Goal: Transaction & Acquisition: Purchase product/service

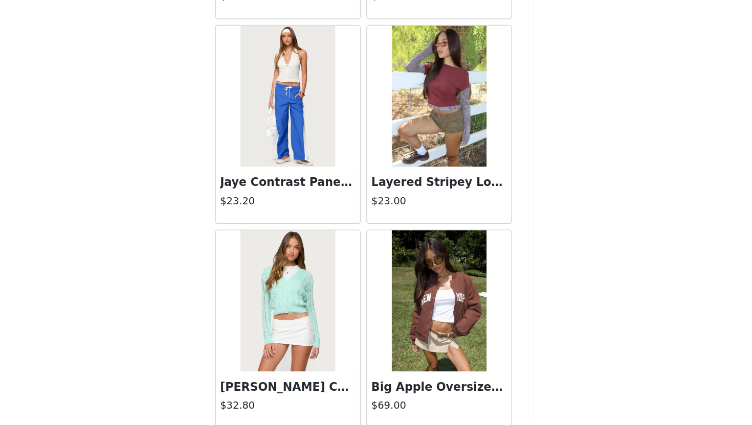
scroll to position [30797, 0]
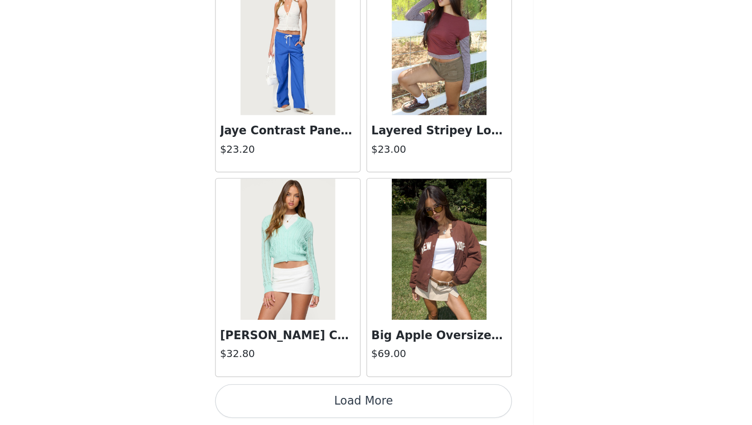
click at [442, 407] on button "Load More" at bounding box center [375, 408] width 215 height 25
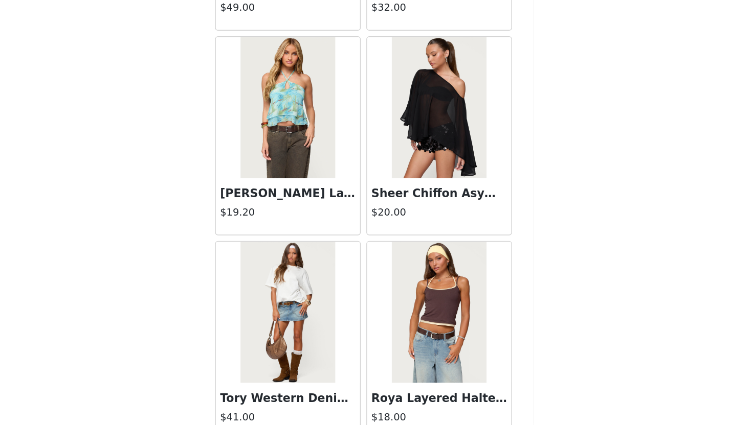
scroll to position [32280, 0]
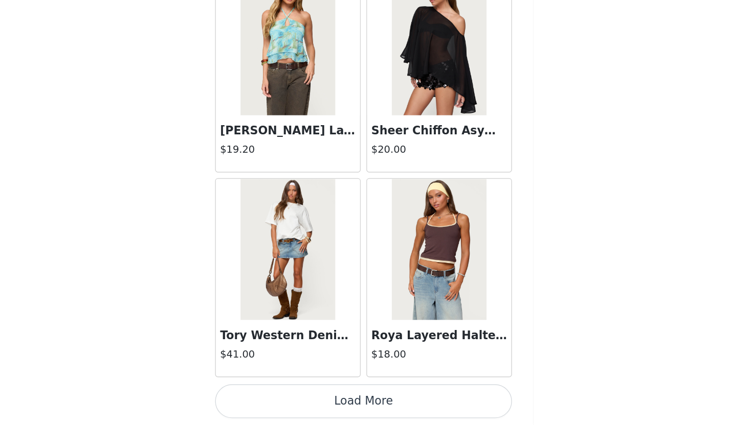
click at [416, 402] on button "Load More" at bounding box center [375, 408] width 215 height 25
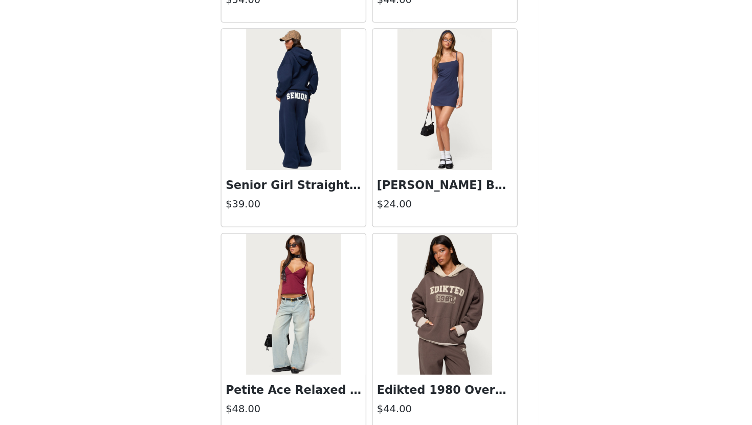
scroll to position [33763, 0]
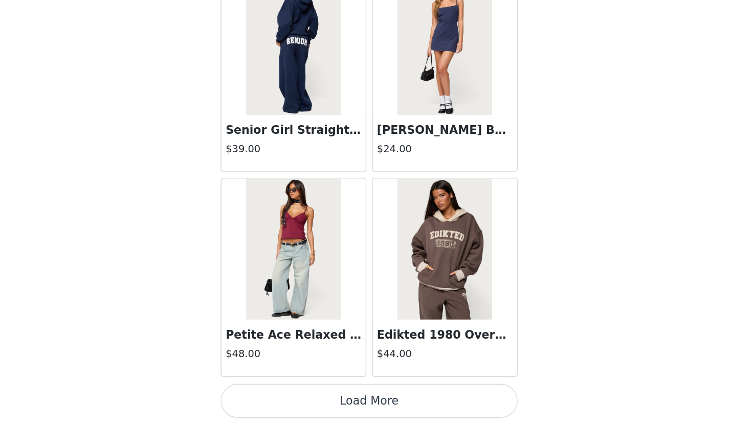
click at [380, 409] on button "Load More" at bounding box center [375, 408] width 215 height 25
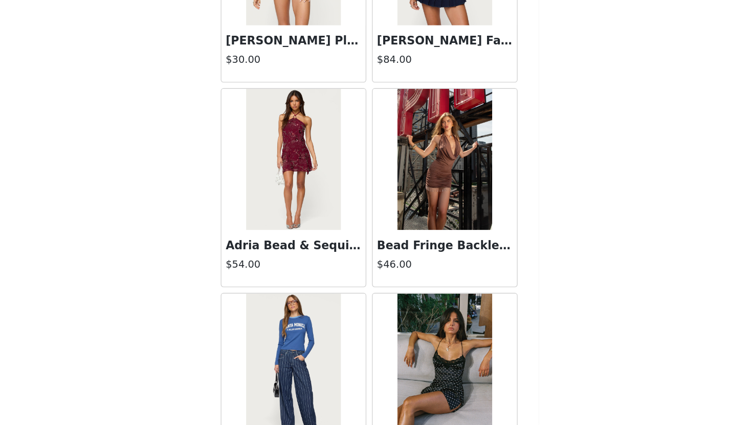
scroll to position [35246, 0]
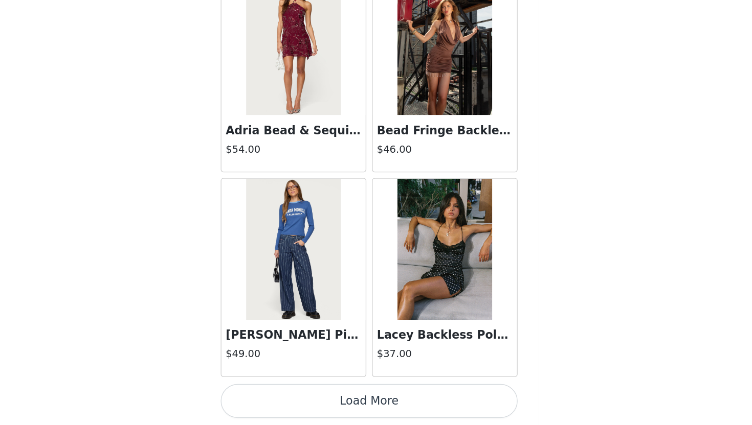
click at [395, 413] on button "Load More" at bounding box center [375, 408] width 215 height 25
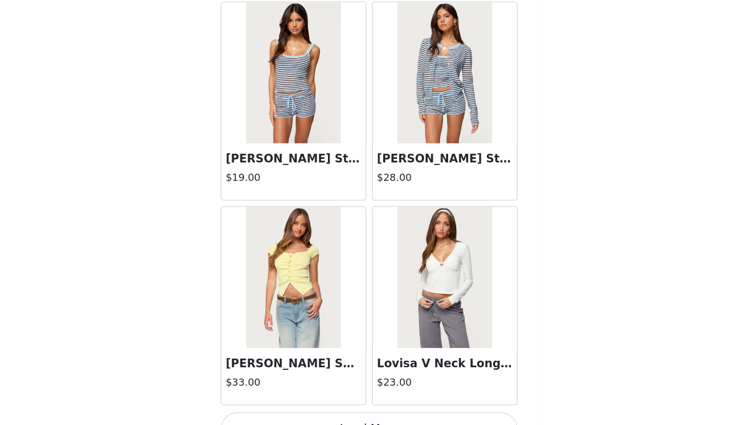
scroll to position [36729, 0]
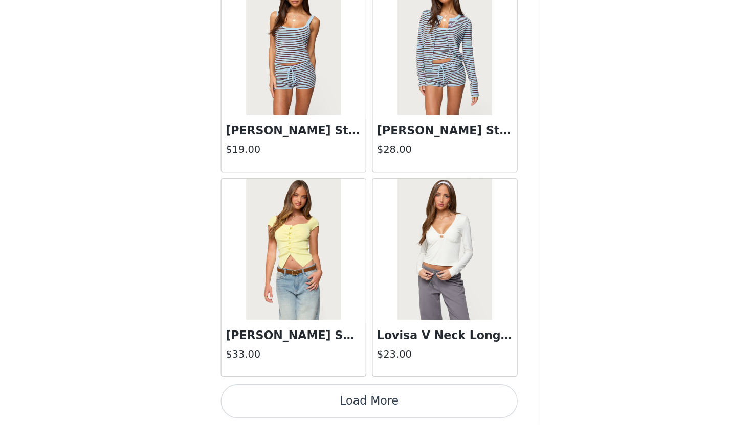
click at [401, 405] on button "Load More" at bounding box center [375, 408] width 215 height 25
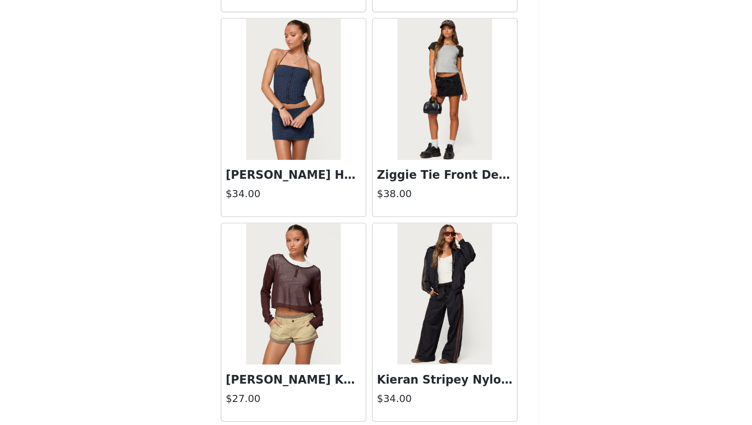
scroll to position [38212, 0]
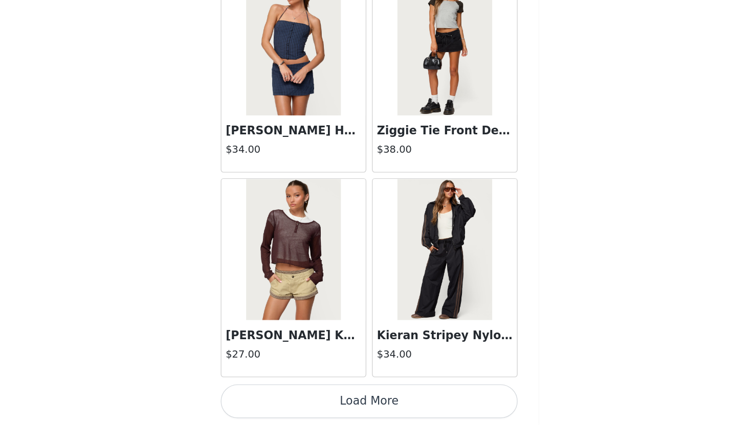
click at [397, 407] on button "Load More" at bounding box center [375, 408] width 215 height 25
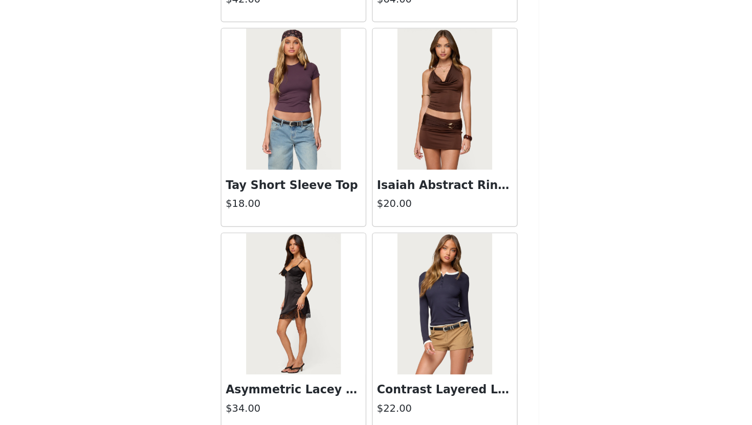
scroll to position [39695, 0]
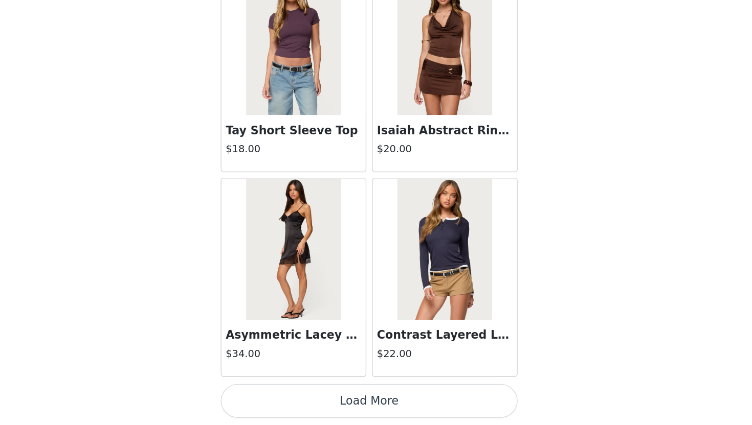
click at [376, 402] on button "Load More" at bounding box center [375, 408] width 215 height 25
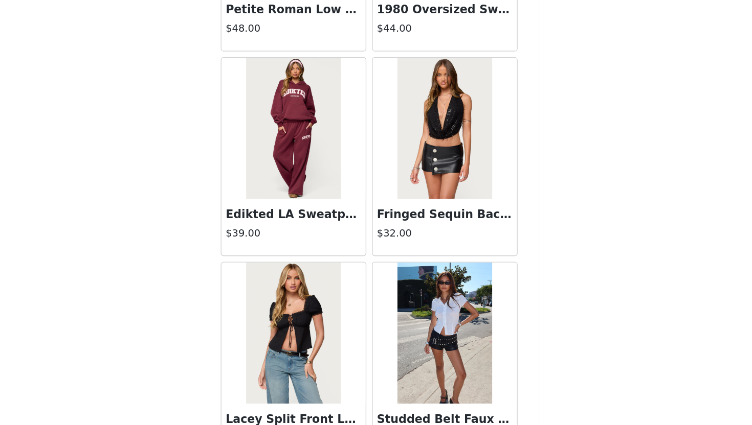
scroll to position [41177, 0]
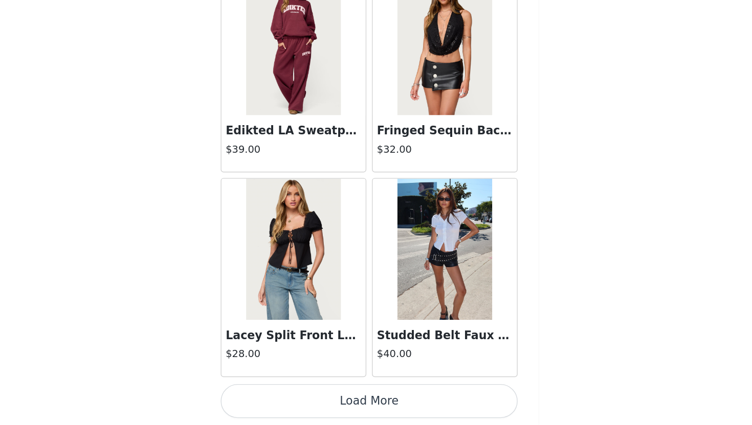
click at [373, 416] on button "Load More" at bounding box center [375, 408] width 215 height 25
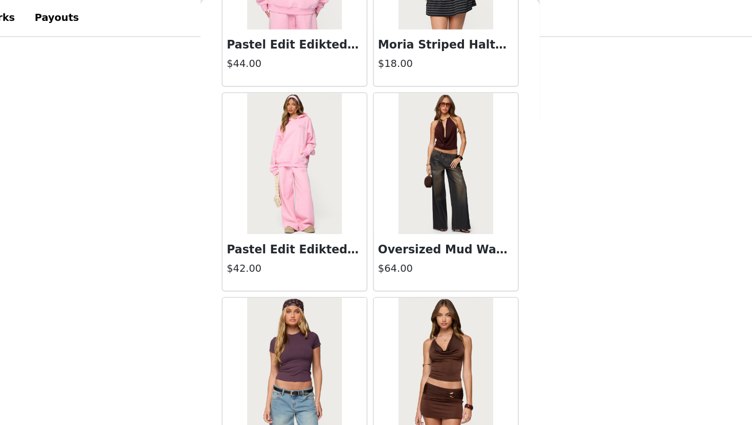
scroll to position [39575, 0]
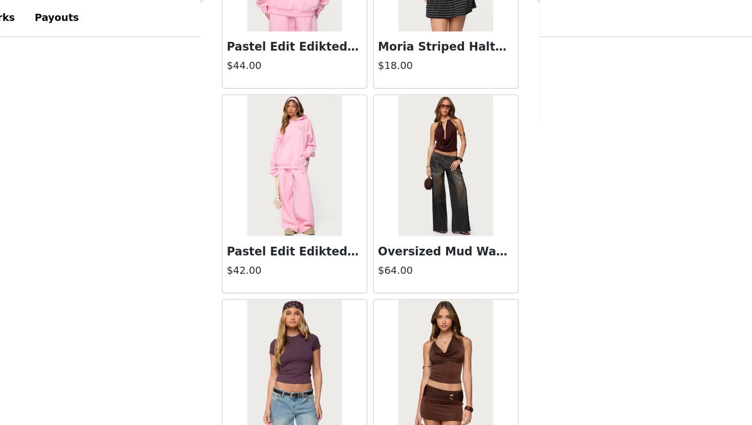
click at [427, 112] on img at bounding box center [430, 121] width 68 height 102
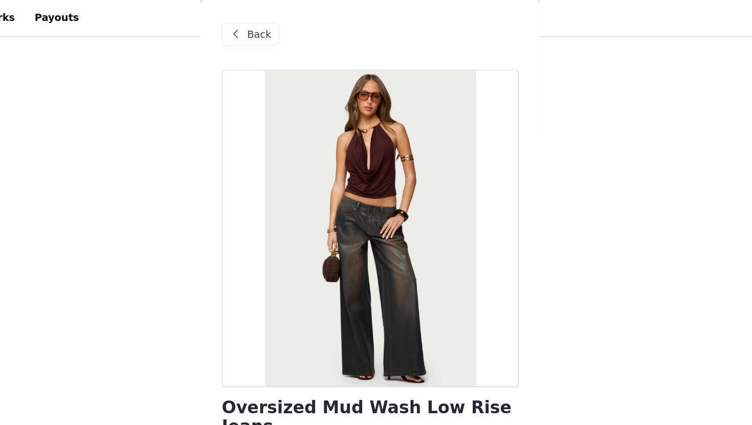
scroll to position [61, 0]
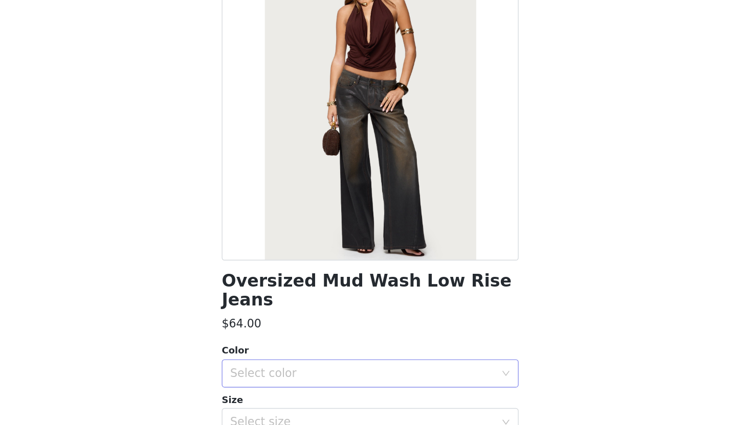
click at [422, 297] on div "Select color" at bounding box center [370, 302] width 191 height 10
click at [413, 309] on li "BLACK WASHED" at bounding box center [375, 310] width 215 height 16
click at [417, 332] on div "Select size" at bounding box center [370, 337] width 191 height 10
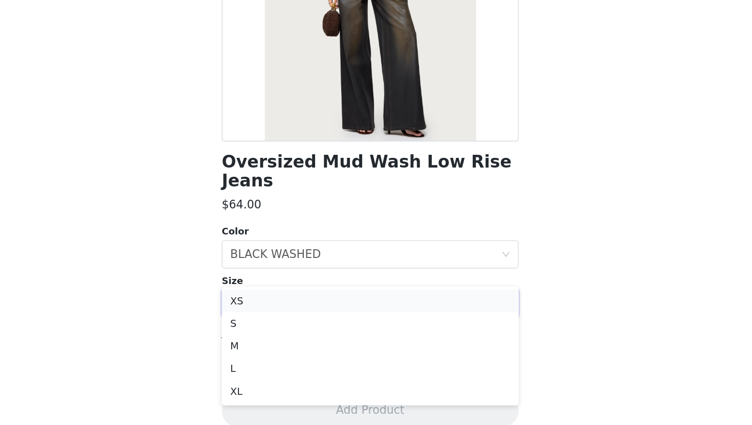
scroll to position [756, 0]
click at [413, 366] on li "M" at bounding box center [375, 365] width 215 height 16
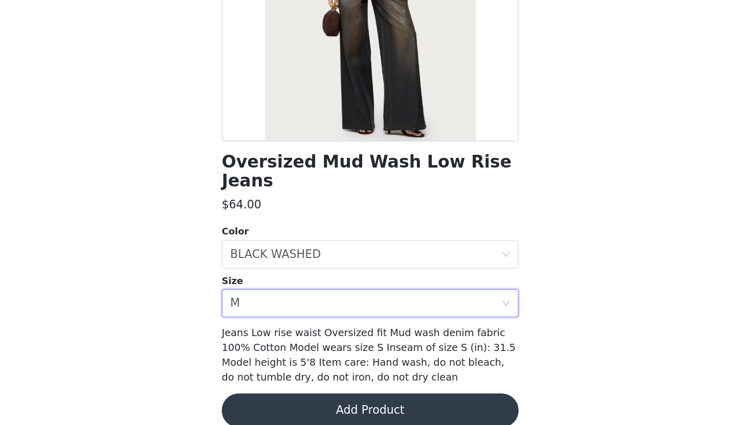
click at [412, 402] on button "Add Product" at bounding box center [375, 414] width 215 height 25
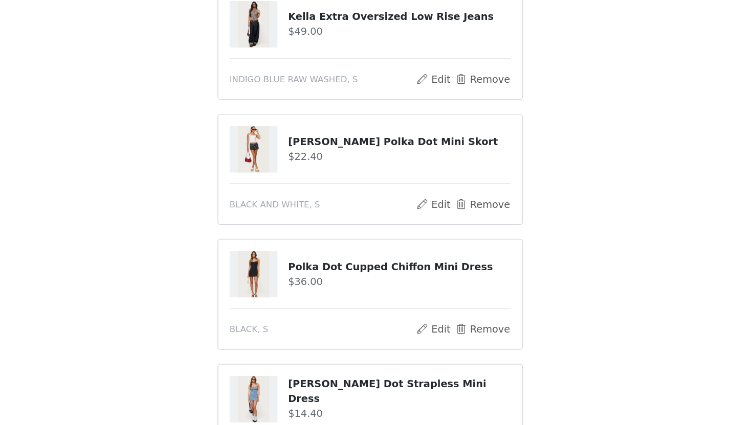
scroll to position [215, 0]
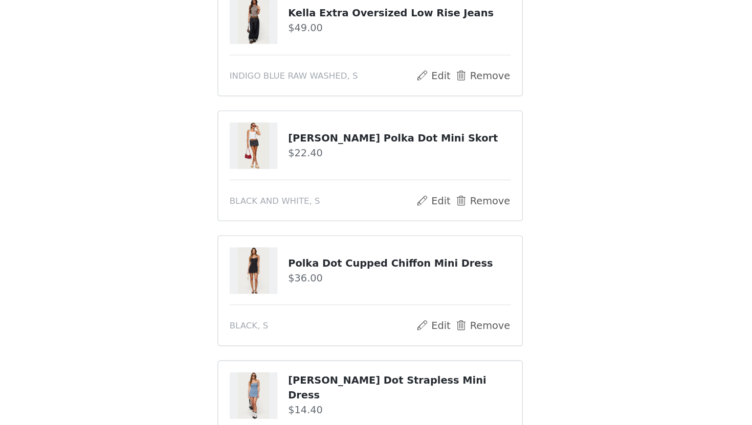
click at [297, 311] on img at bounding box center [291, 314] width 22 height 34
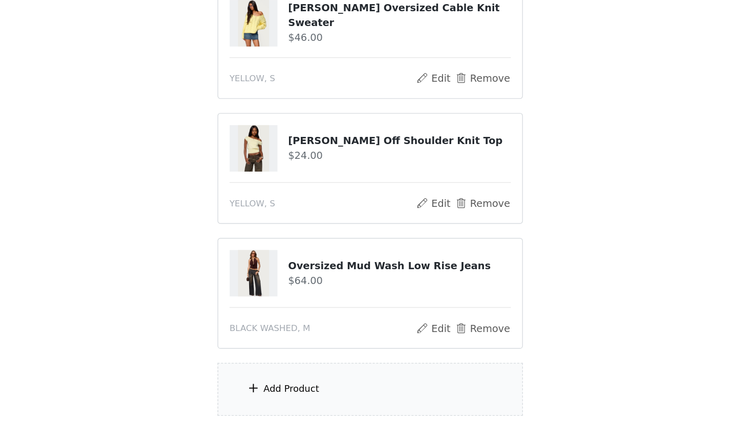
scroll to position [877, 0]
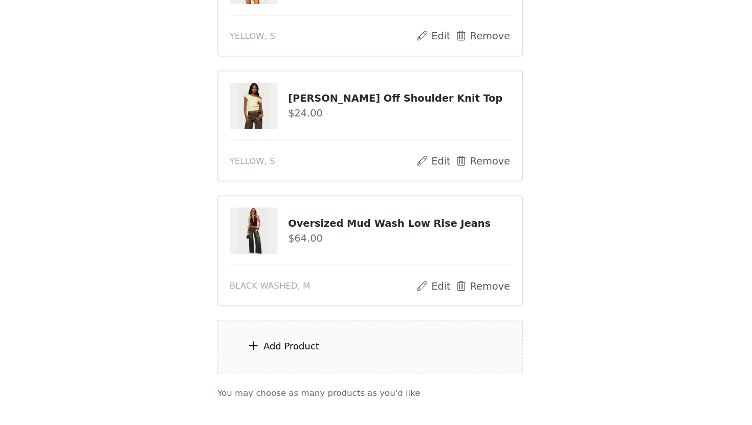
click at [303, 202] on div at bounding box center [291, 194] width 35 height 34
click at [357, 184] on h4 "[PERSON_NAME] Off Shoulder Knit Top" at bounding box center [397, 189] width 161 height 11
click at [357, 187] on h4 "[PERSON_NAME] Off Shoulder Knit Top" at bounding box center [397, 189] width 161 height 11
click at [284, 194] on img at bounding box center [291, 194] width 22 height 34
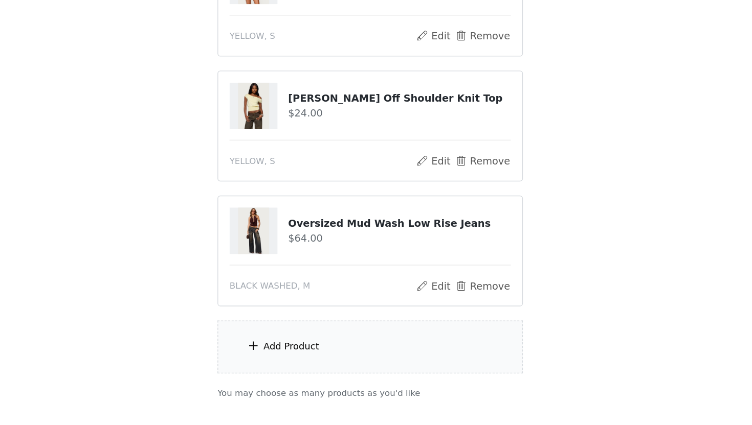
click at [295, 198] on img at bounding box center [291, 194] width 22 height 34
click at [296, 198] on img at bounding box center [291, 194] width 22 height 34
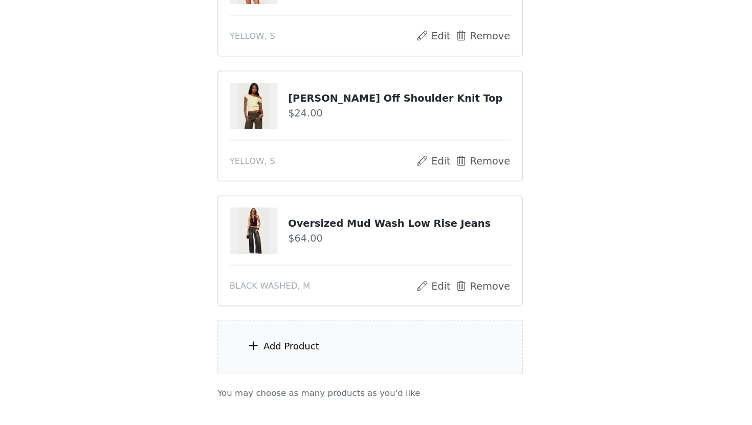
click at [296, 198] on img at bounding box center [291, 194] width 22 height 34
click at [293, 201] on img at bounding box center [291, 194] width 22 height 34
click at [446, 237] on button "Remove" at bounding box center [457, 234] width 41 height 12
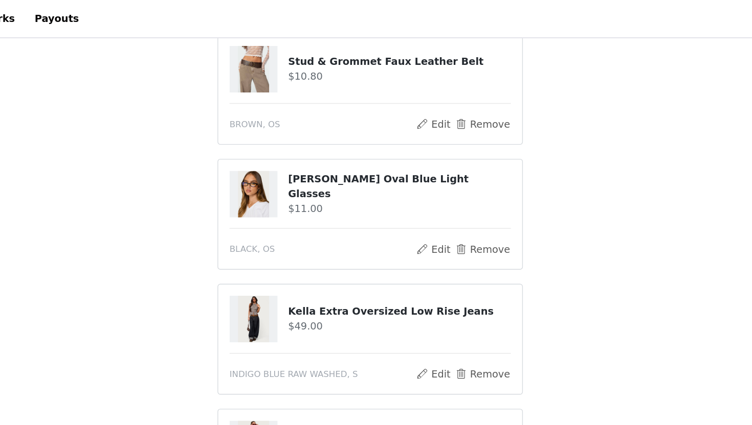
scroll to position [0, 0]
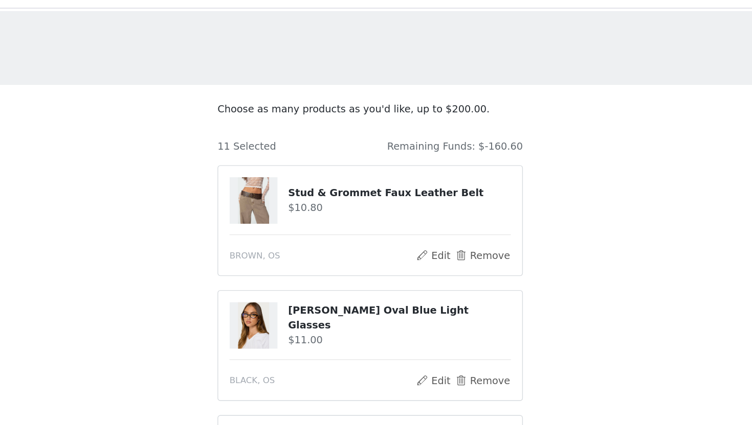
click at [288, 171] on img at bounding box center [291, 167] width 22 height 34
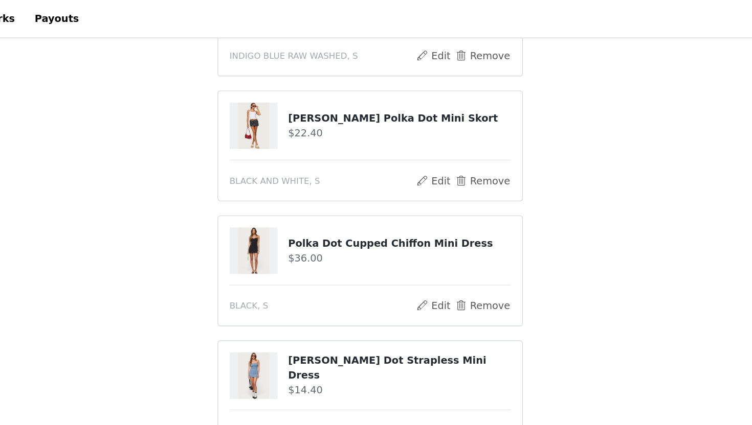
scroll to position [335, 0]
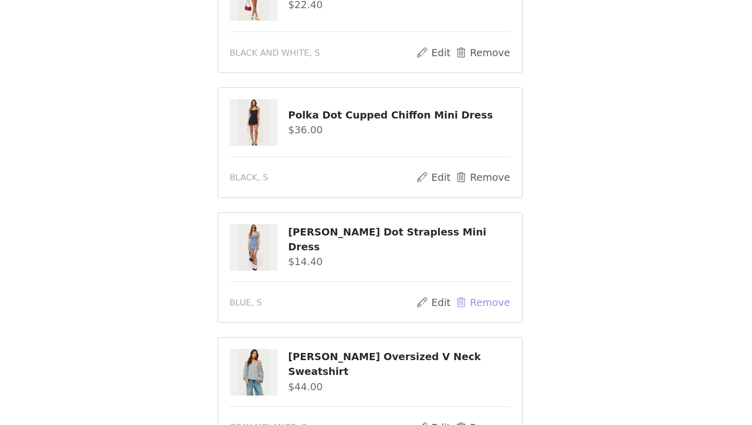
click at [443, 326] on button "Remove" at bounding box center [457, 324] width 41 height 12
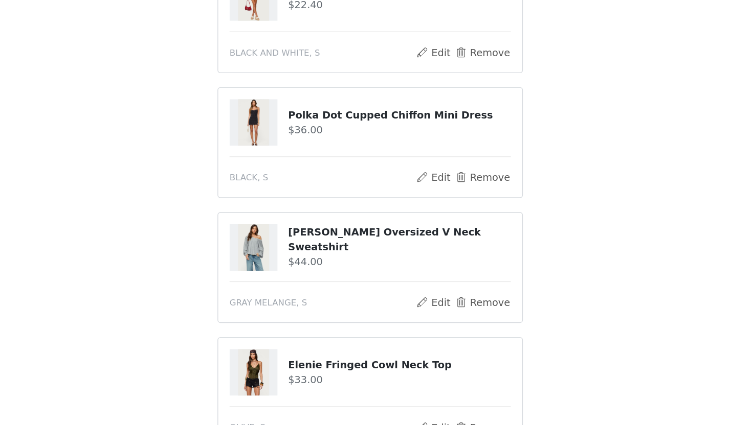
click at [299, 195] on img at bounding box center [291, 194] width 22 height 34
click at [423, 233] on button "Edit" at bounding box center [422, 234] width 26 height 12
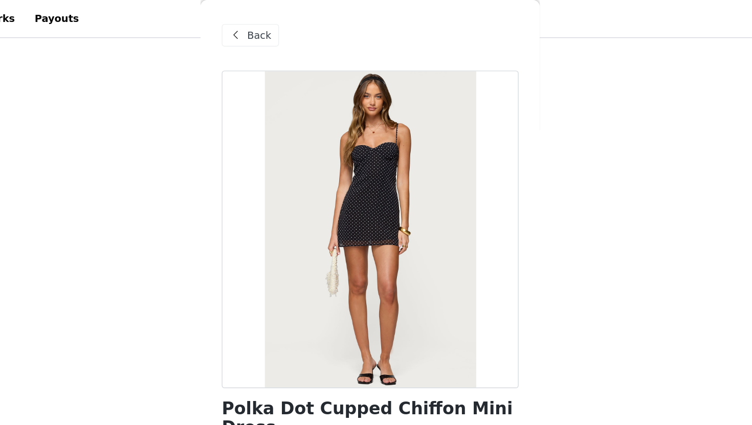
scroll to position [265, 0]
click at [283, 26] on span at bounding box center [279, 25] width 12 height 12
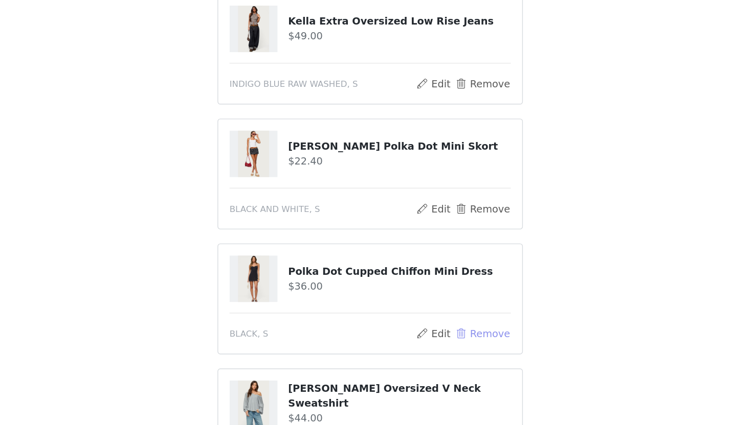
click at [447, 304] on button "Remove" at bounding box center [457, 304] width 41 height 12
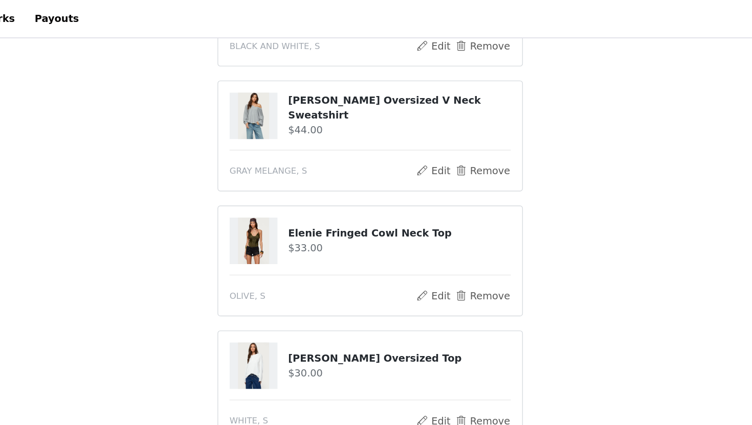
scroll to position [443, 0]
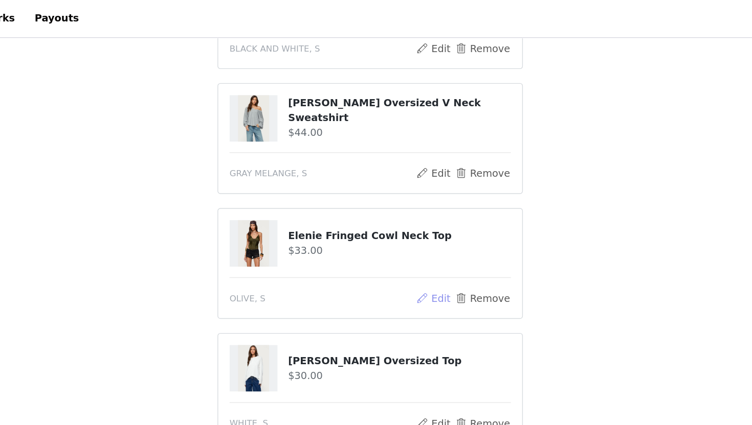
click at [423, 213] on button "Edit" at bounding box center [422, 216] width 26 height 12
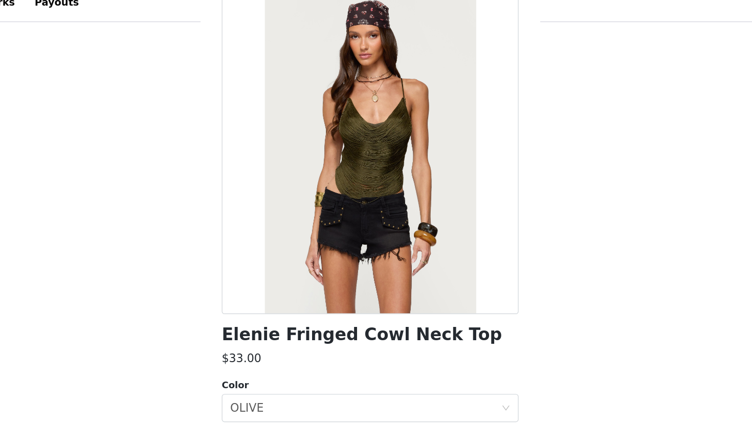
scroll to position [0, 0]
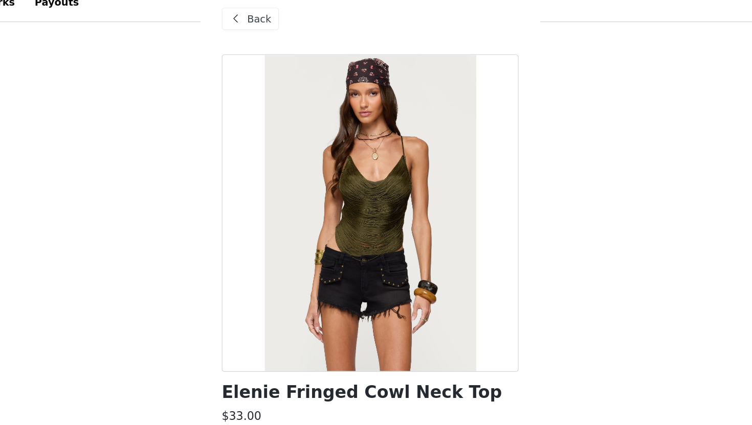
click at [274, 24] on span at bounding box center [279, 25] width 12 height 12
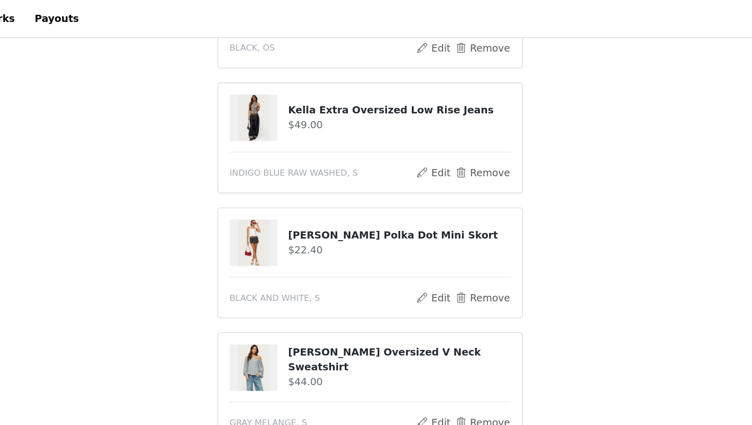
scroll to position [260, 0]
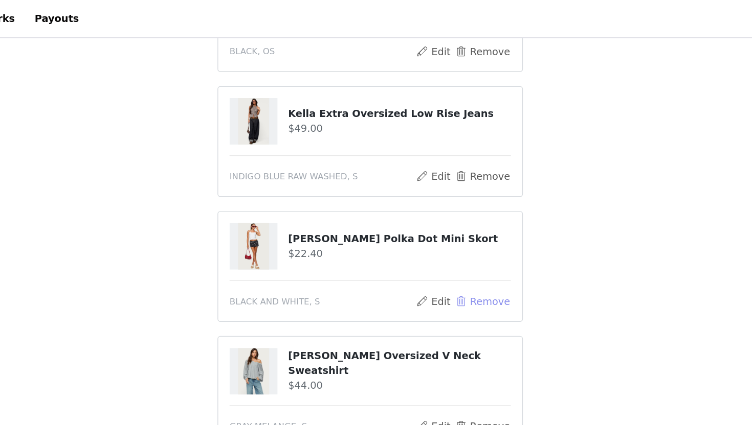
click at [446, 220] on button "Remove" at bounding box center [457, 218] width 41 height 12
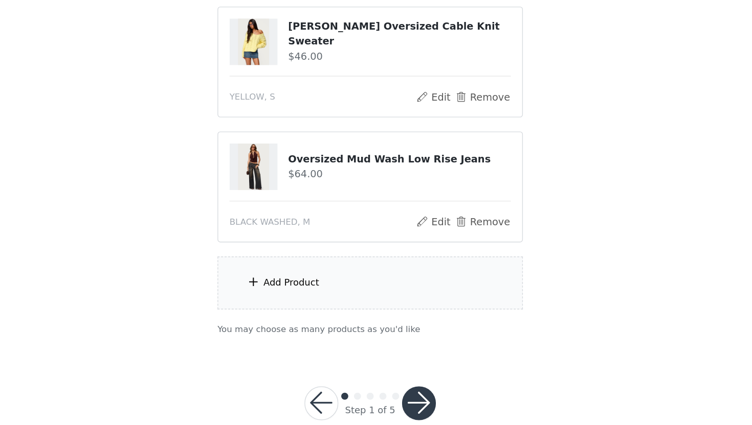
scroll to position [583, 0]
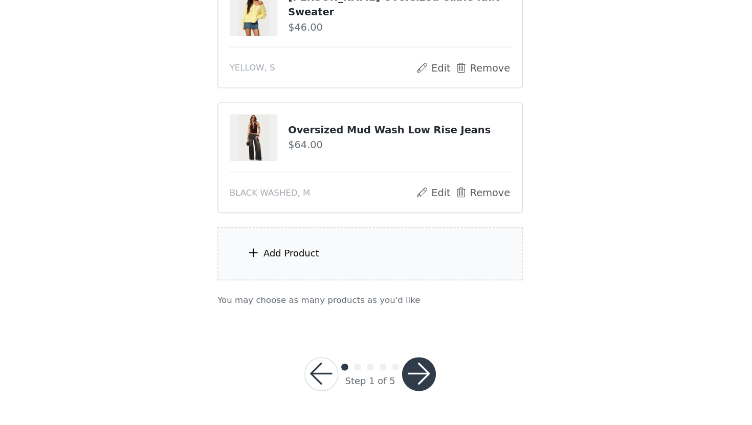
click at [366, 298] on div "Add Product" at bounding box center [375, 301] width 221 height 38
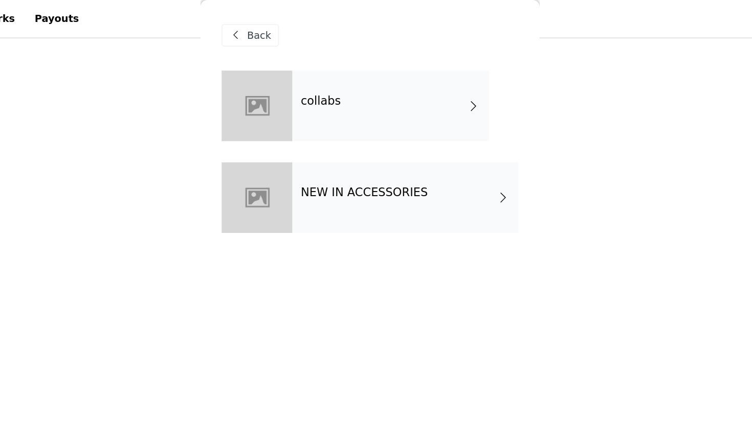
scroll to position [505, 0]
click at [405, 66] on div "collabs" at bounding box center [391, 76] width 142 height 51
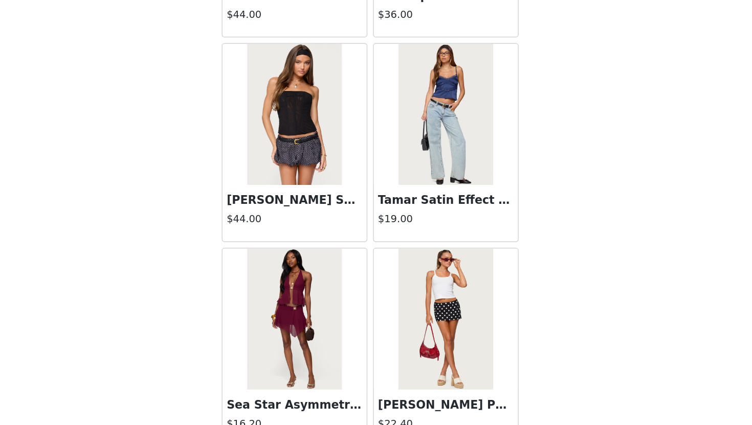
scroll to position [1139, 0]
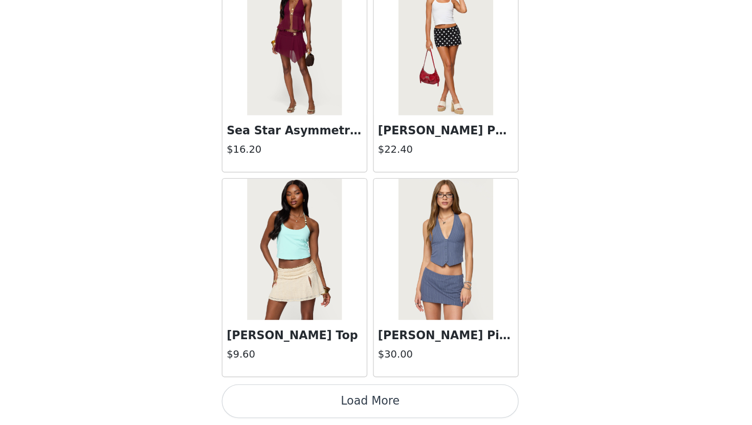
click at [404, 405] on button "Load More" at bounding box center [375, 408] width 215 height 25
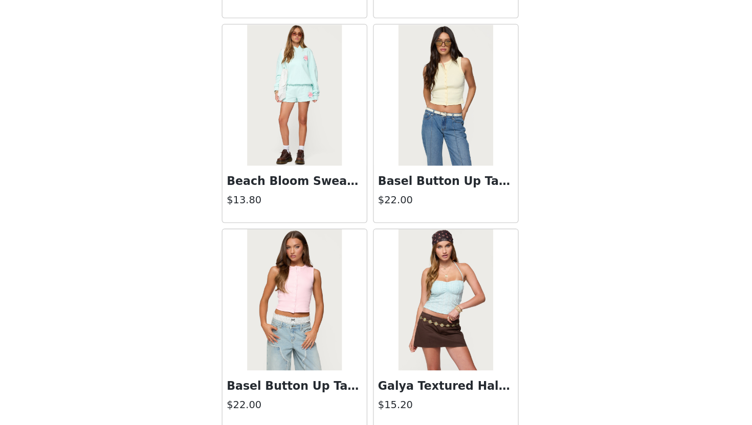
scroll to position [2622, 0]
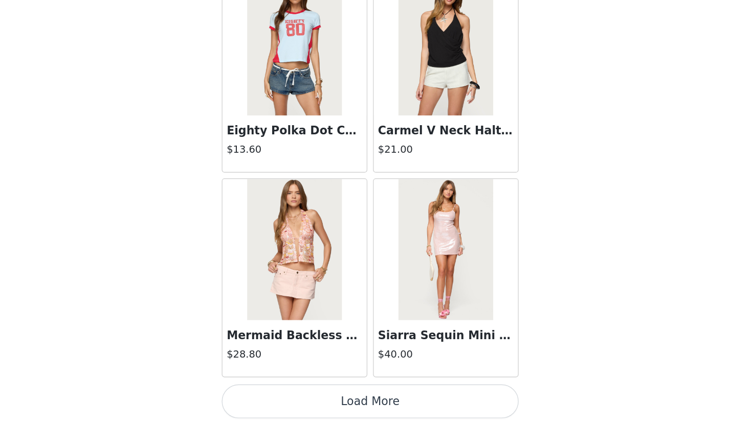
click at [386, 402] on button "Load More" at bounding box center [375, 408] width 215 height 25
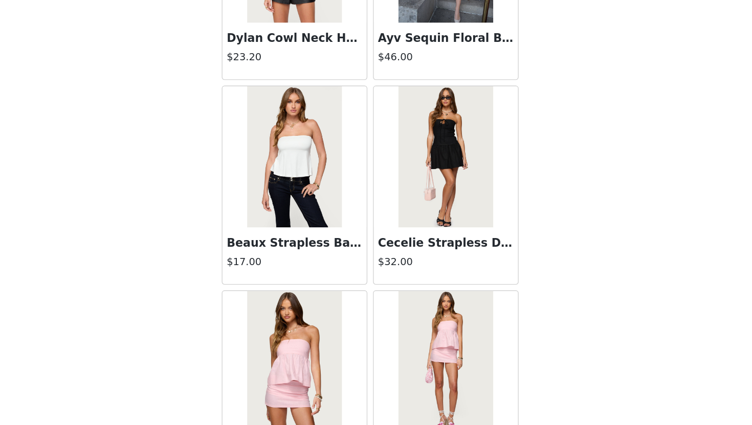
scroll to position [4105, 0]
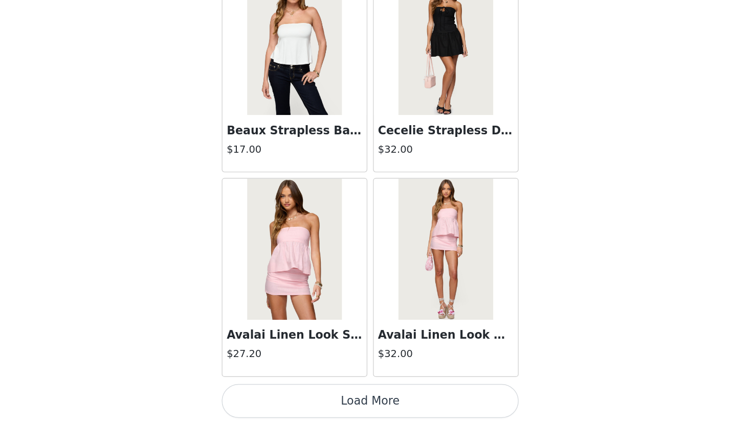
click at [375, 405] on button "Load More" at bounding box center [375, 408] width 215 height 25
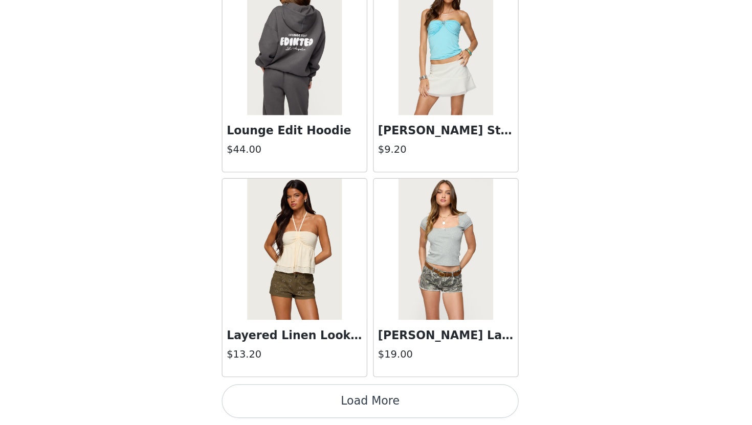
click at [372, 418] on button "Load More" at bounding box center [375, 408] width 215 height 25
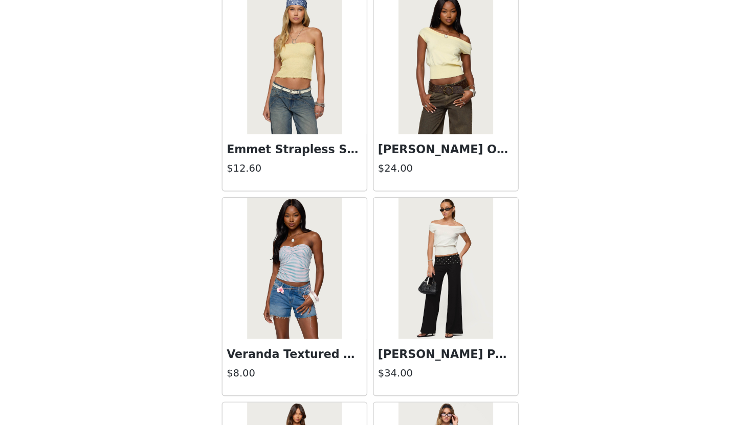
scroll to position [7071, 0]
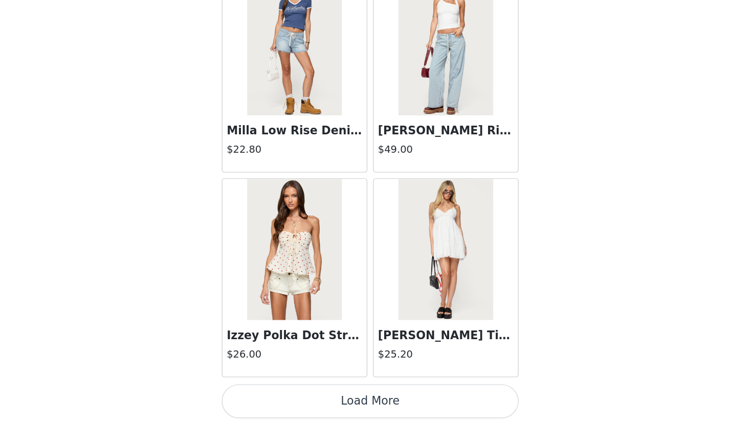
click at [377, 407] on button "Load More" at bounding box center [375, 408] width 215 height 25
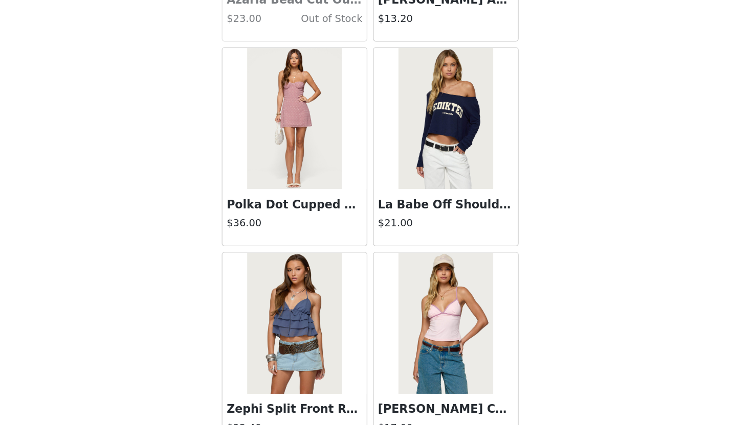
scroll to position [8554, 0]
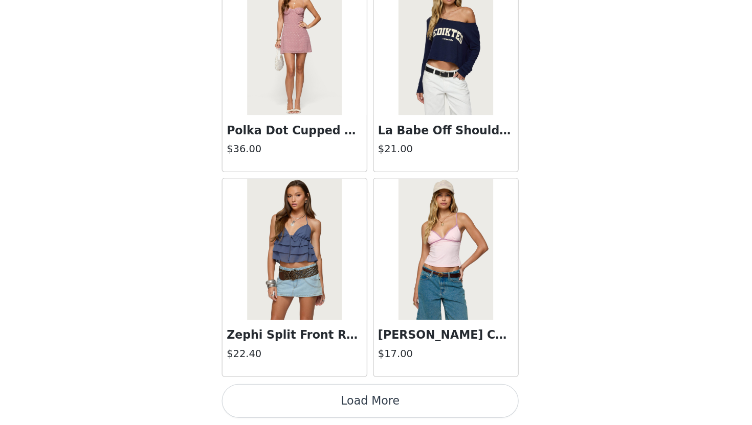
click at [374, 418] on button "Load More" at bounding box center [375, 408] width 215 height 25
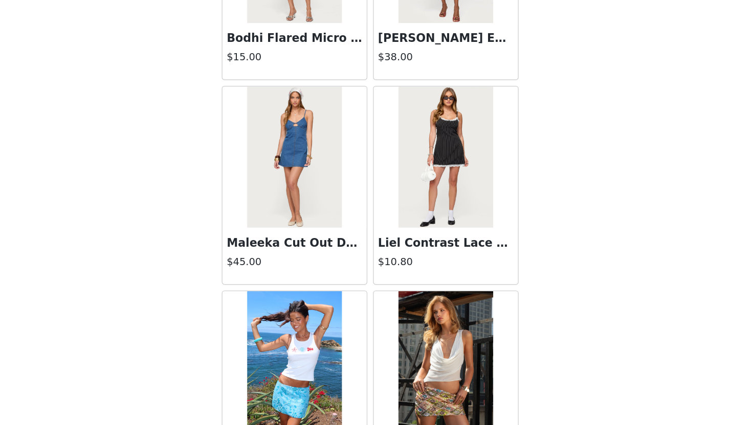
scroll to position [10037, 0]
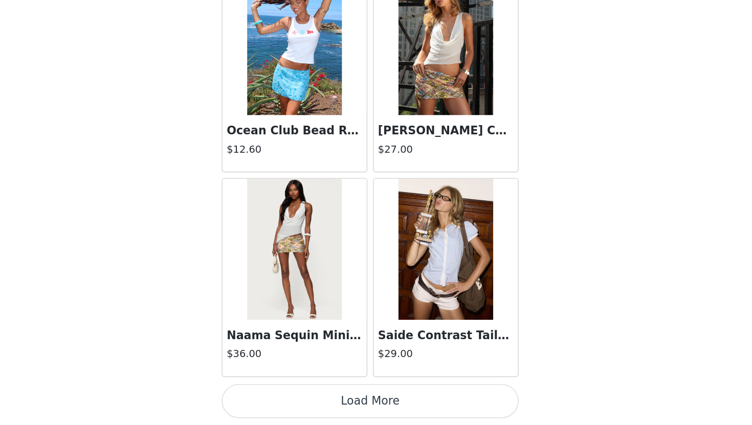
click at [376, 411] on button "Load More" at bounding box center [375, 408] width 215 height 25
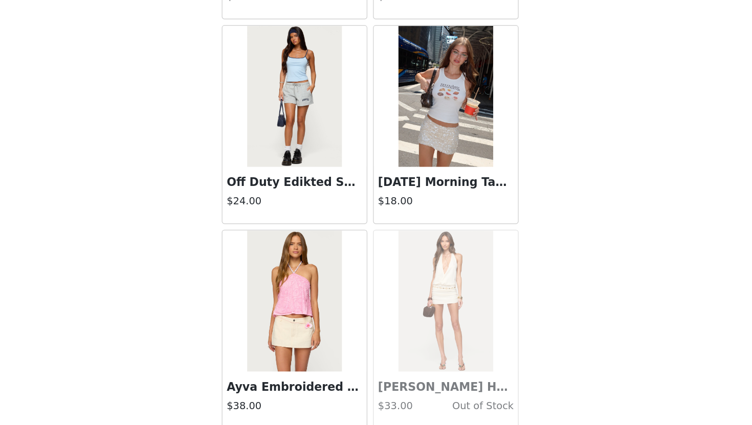
scroll to position [11520, 0]
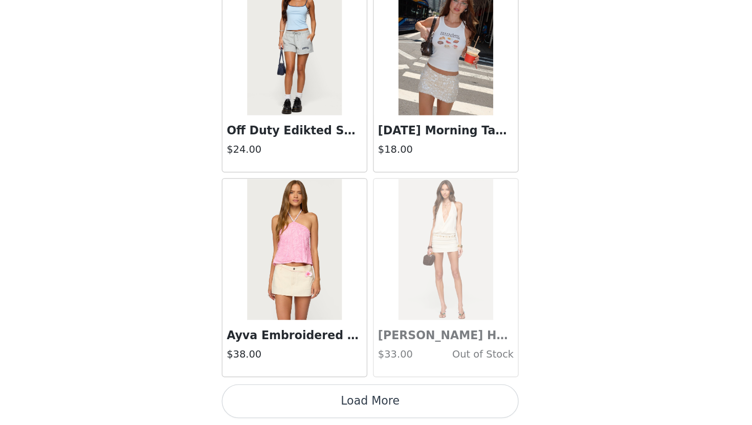
click at [376, 415] on button "Load More" at bounding box center [375, 408] width 215 height 25
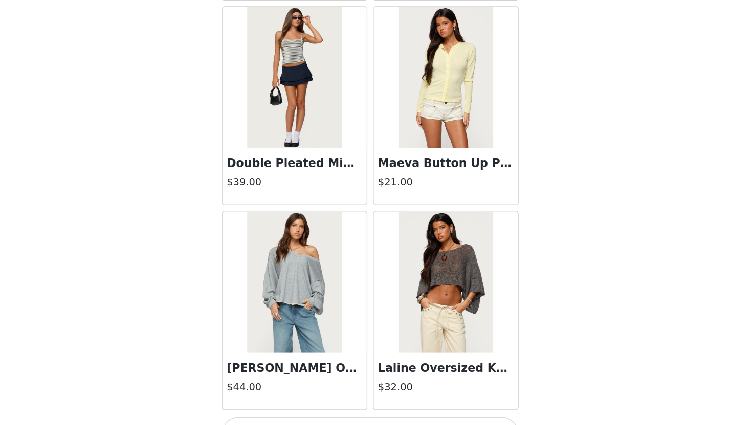
scroll to position [13002, 0]
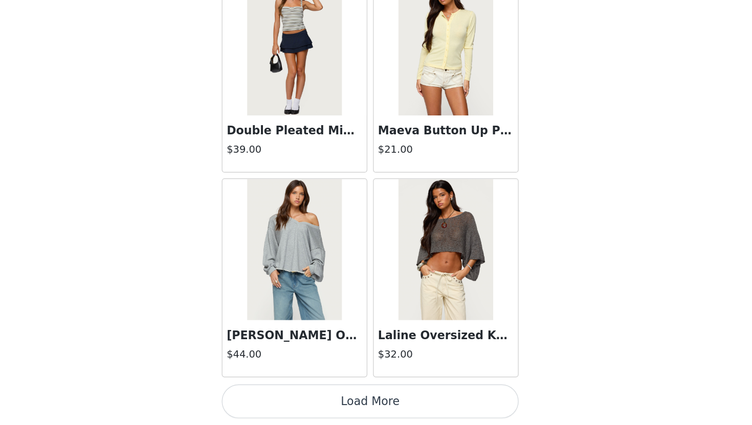
click at [378, 413] on button "Load More" at bounding box center [375, 408] width 215 height 25
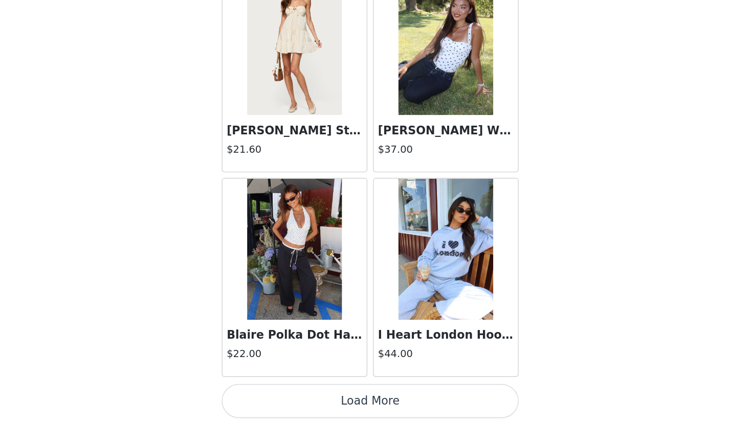
click at [387, 409] on button "Load More" at bounding box center [375, 408] width 215 height 25
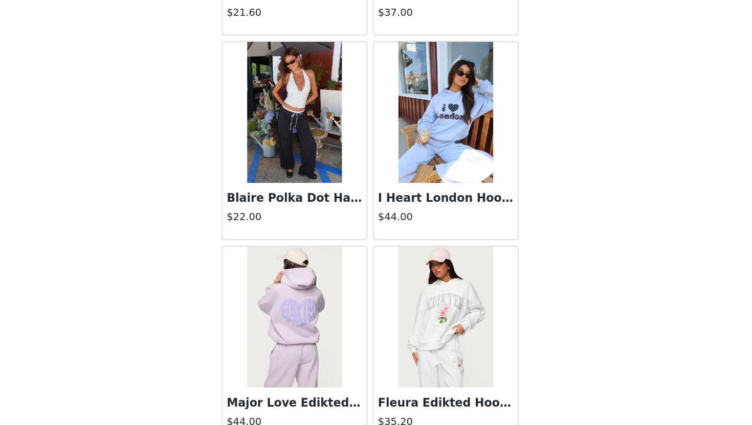
scroll to position [14584, 0]
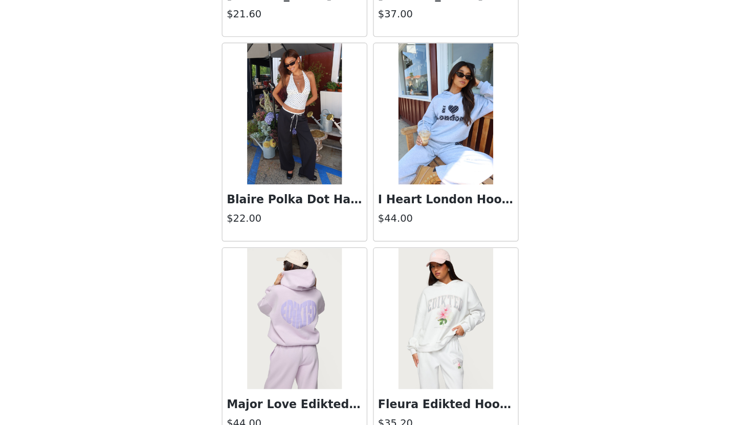
click at [425, 249] on img at bounding box center [430, 200] width 68 height 102
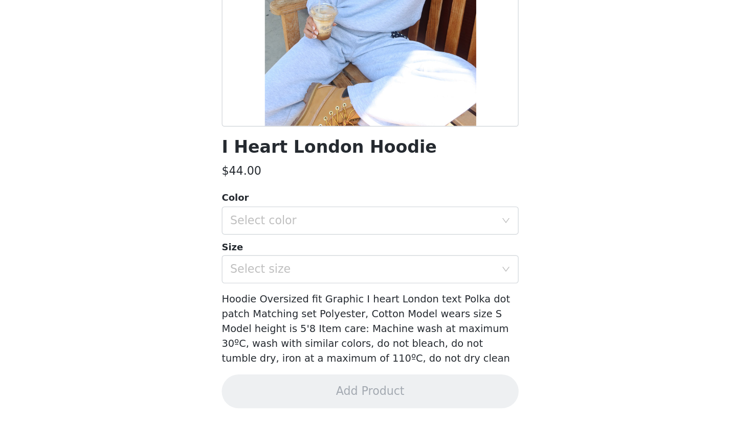
scroll to position [72, 0]
click at [415, 280] on div "Select color" at bounding box center [370, 277] width 191 height 10
click at [411, 299] on li "GRAY MELANGE" at bounding box center [375, 299] width 215 height 16
click at [411, 315] on div "Select size" at bounding box center [370, 312] width 191 height 10
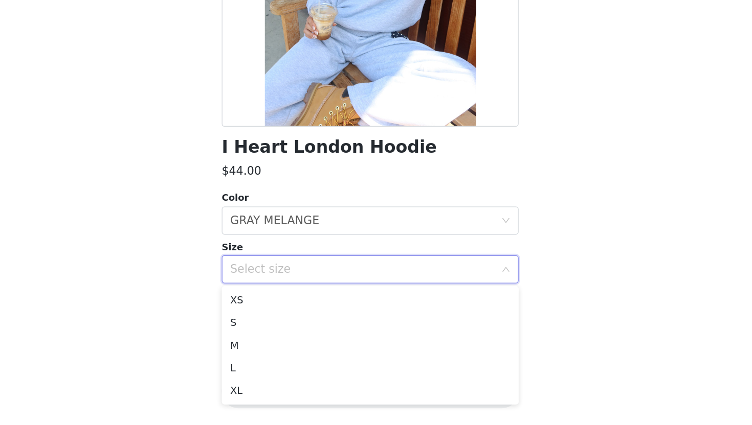
click at [459, 239] on div "$44.00" at bounding box center [375, 241] width 215 height 12
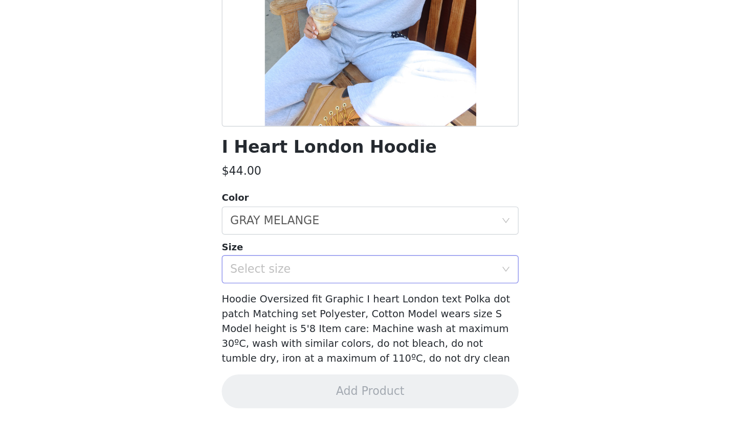
click at [446, 314] on div "Select size" at bounding box center [370, 312] width 191 height 10
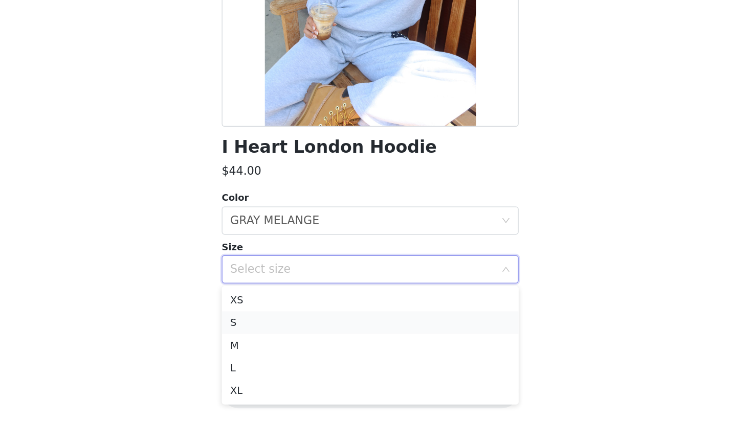
click at [433, 351] on li "S" at bounding box center [375, 351] width 215 height 16
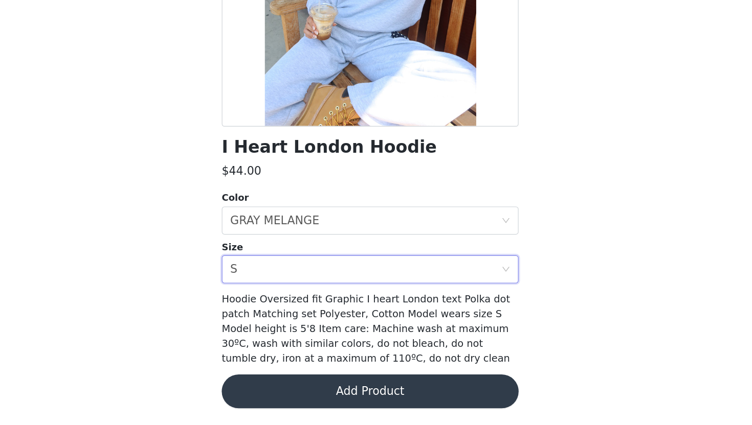
click at [430, 393] on button "Add Product" at bounding box center [375, 401] width 215 height 25
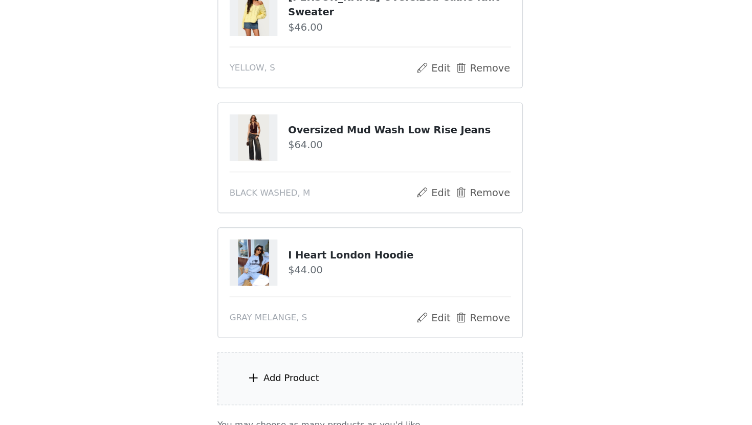
click at [383, 377] on div "Add Product" at bounding box center [375, 392] width 221 height 38
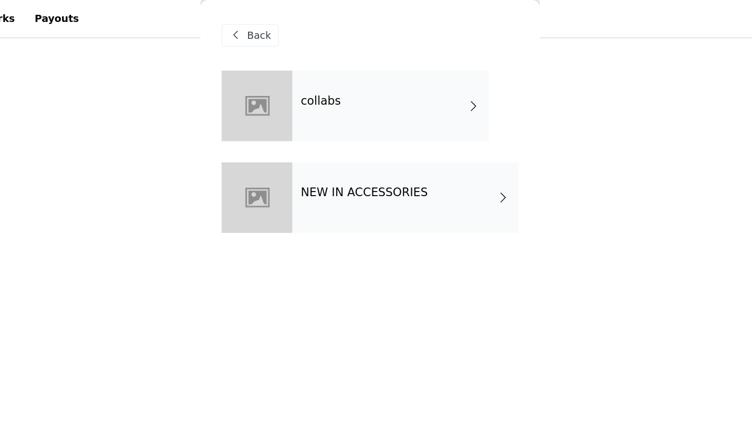
scroll to position [549, 0]
click at [395, 64] on div "collabs" at bounding box center [391, 76] width 142 height 51
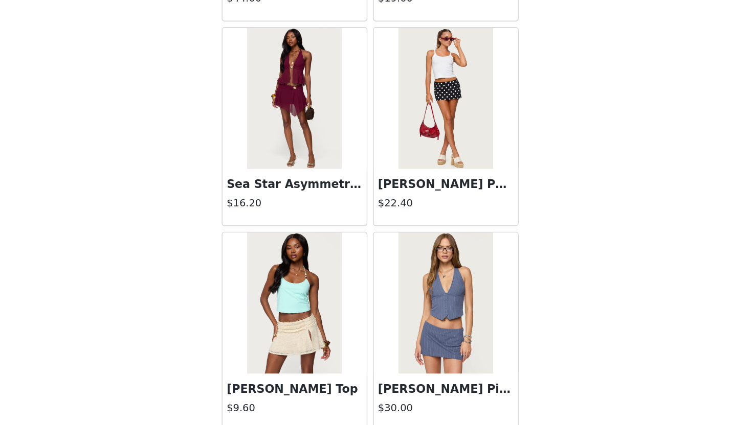
scroll to position [1139, 0]
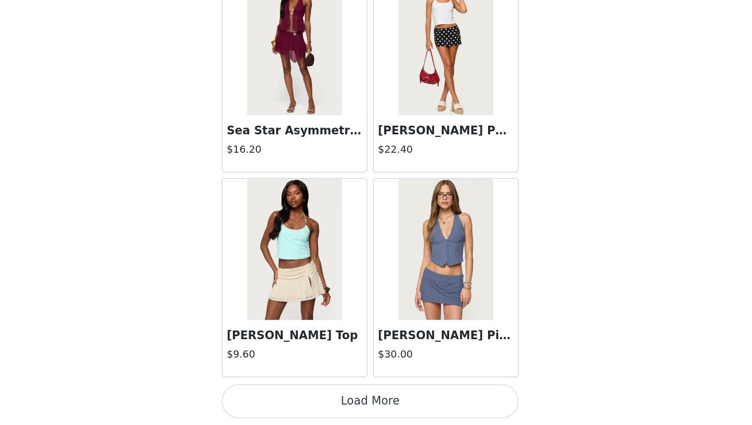
click at [401, 407] on button "Load More" at bounding box center [375, 408] width 215 height 25
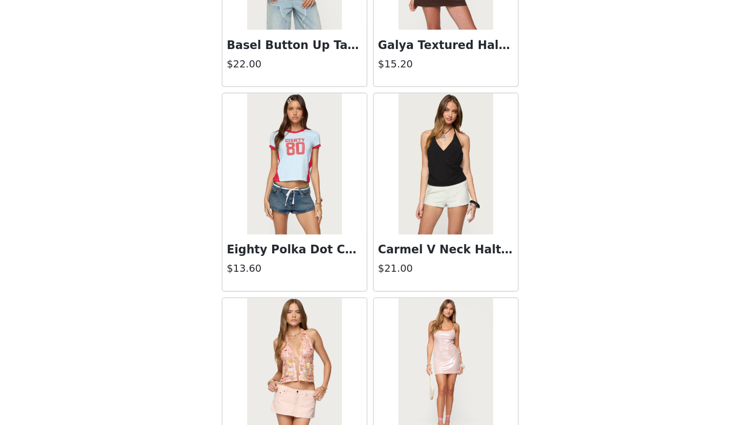
scroll to position [2622, 0]
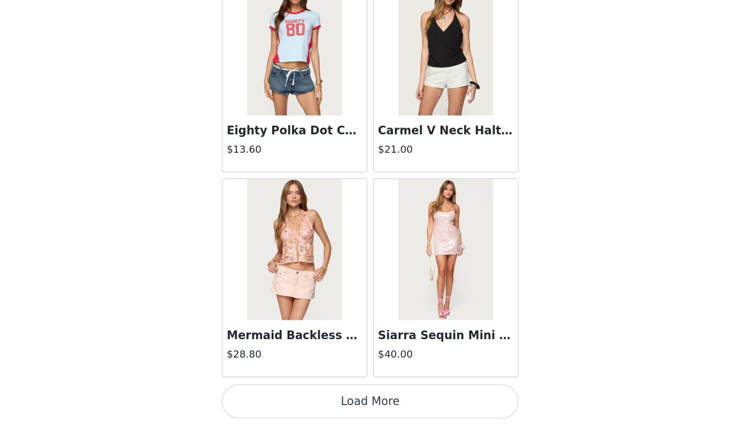
click at [402, 411] on button "Load More" at bounding box center [375, 408] width 215 height 25
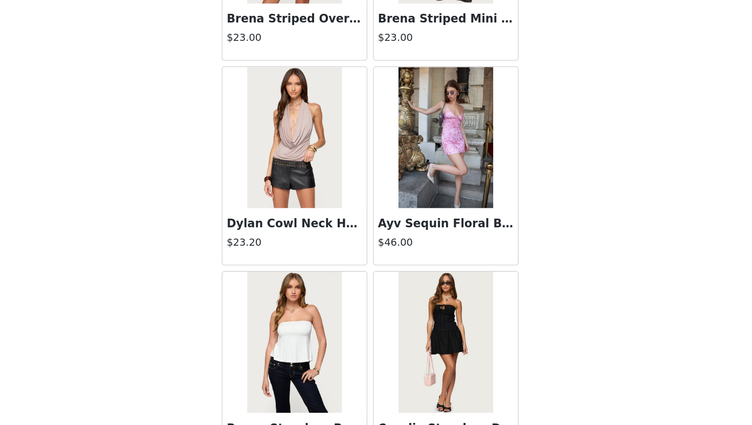
scroll to position [4105, 0]
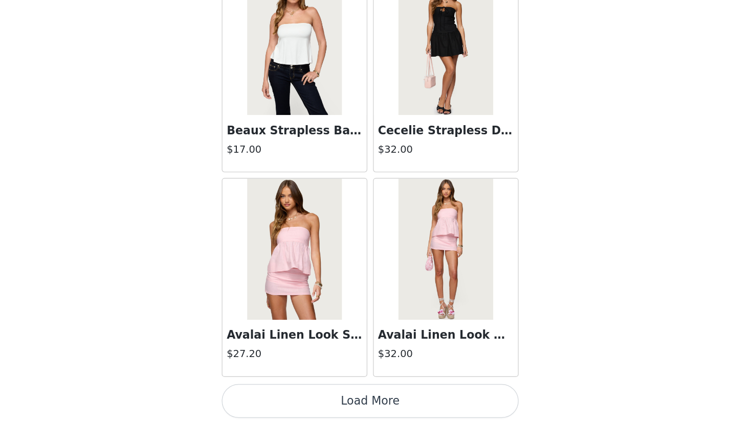
click at [390, 410] on button "Load More" at bounding box center [375, 408] width 215 height 25
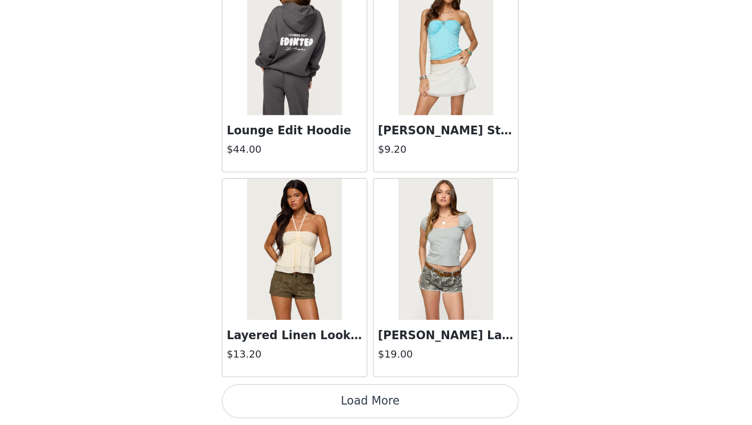
click at [390, 410] on button "Load More" at bounding box center [375, 408] width 215 height 25
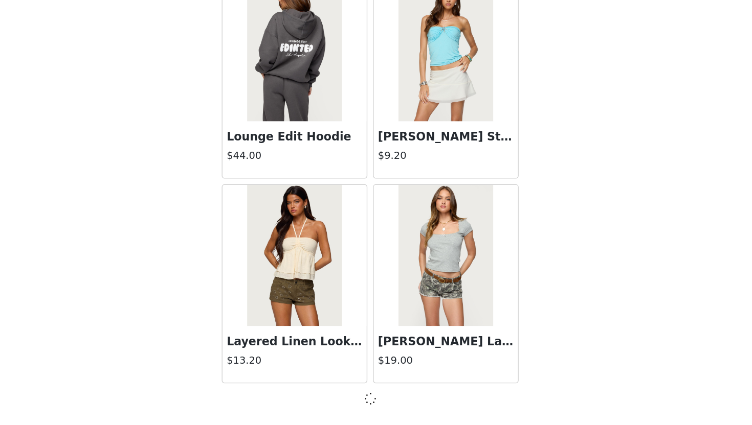
scroll to position [5583, 0]
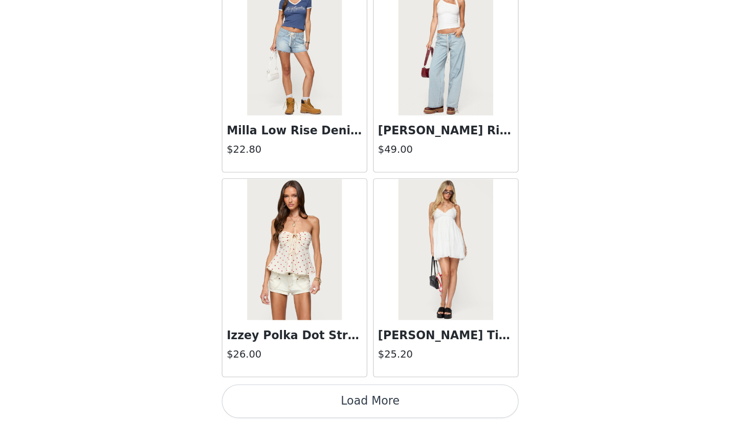
click at [390, 410] on button "Load More" at bounding box center [375, 408] width 215 height 25
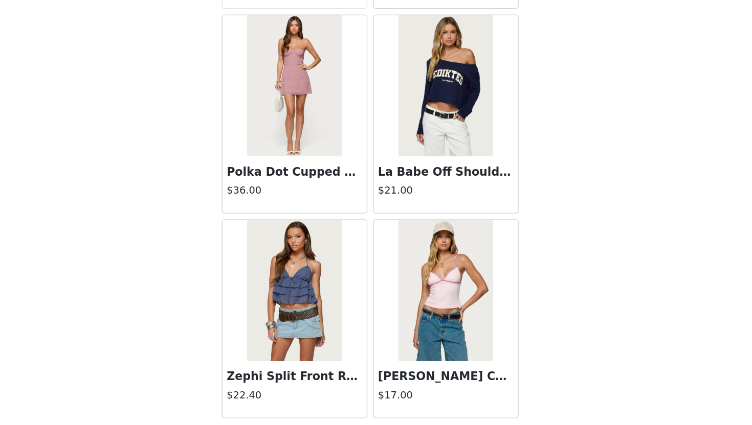
scroll to position [8554, 0]
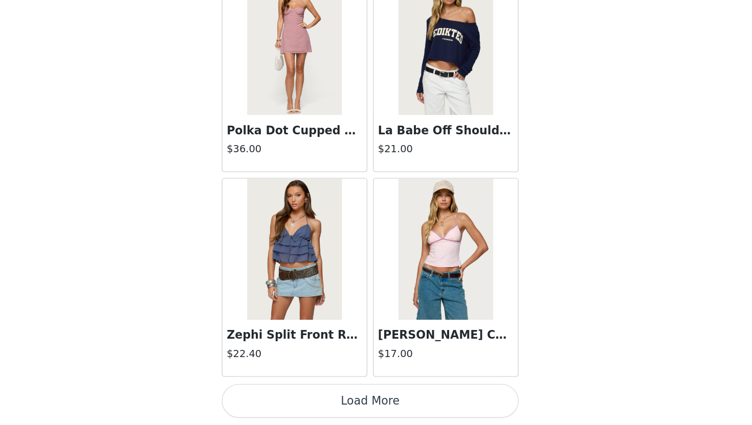
click at [390, 409] on button "Load More" at bounding box center [375, 408] width 215 height 25
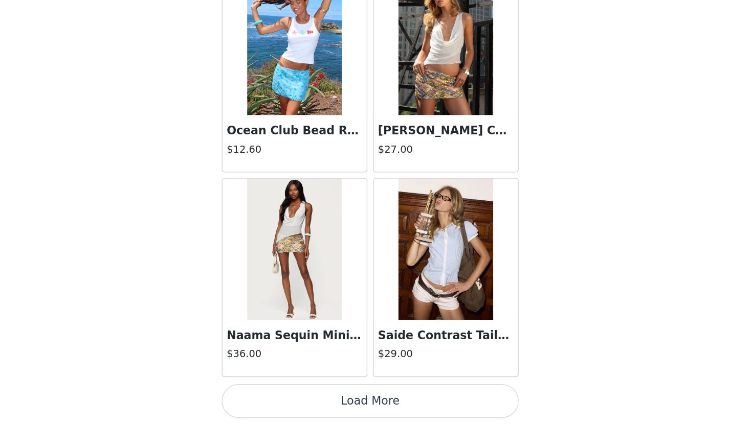
click at [390, 406] on button "Load More" at bounding box center [375, 408] width 215 height 25
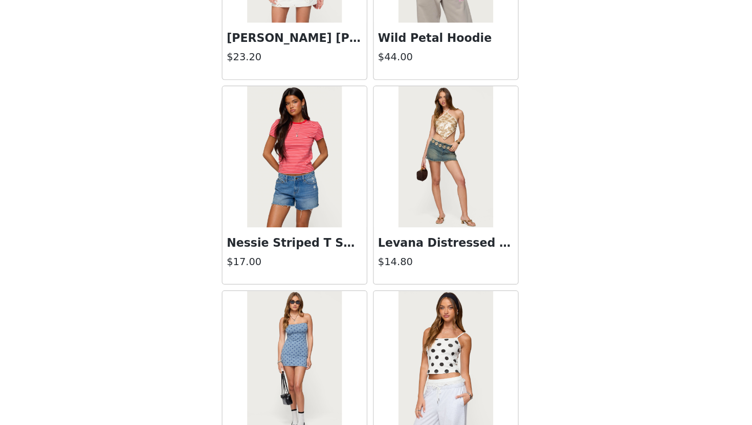
scroll to position [11520, 0]
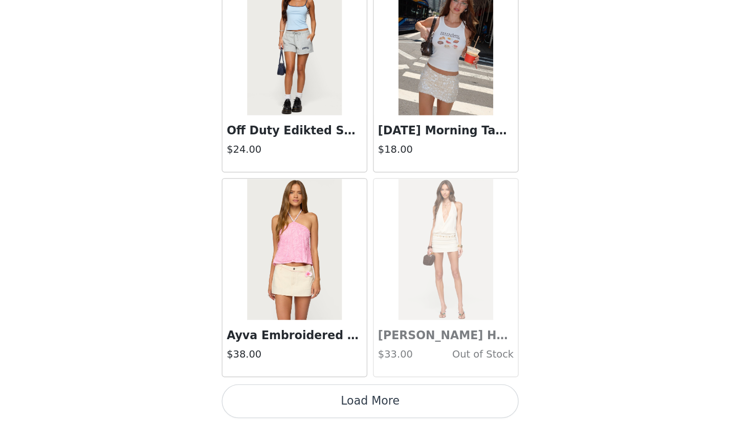
click at [390, 406] on button "Load More" at bounding box center [375, 408] width 215 height 25
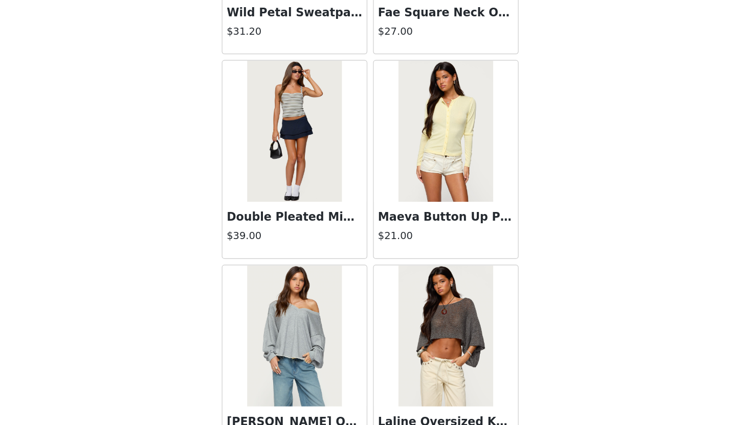
scroll to position [13002, 0]
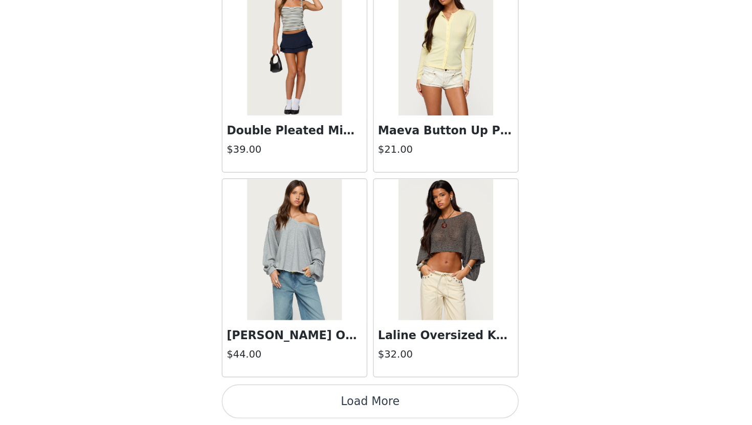
click at [390, 412] on button "Load More" at bounding box center [375, 408] width 215 height 25
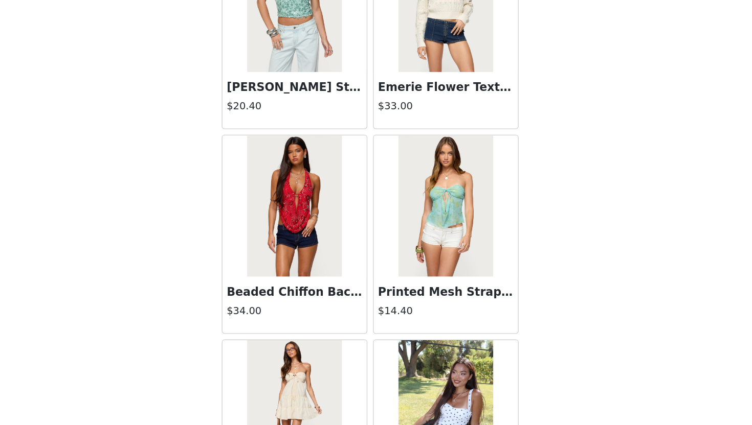
scroll to position [14485, 0]
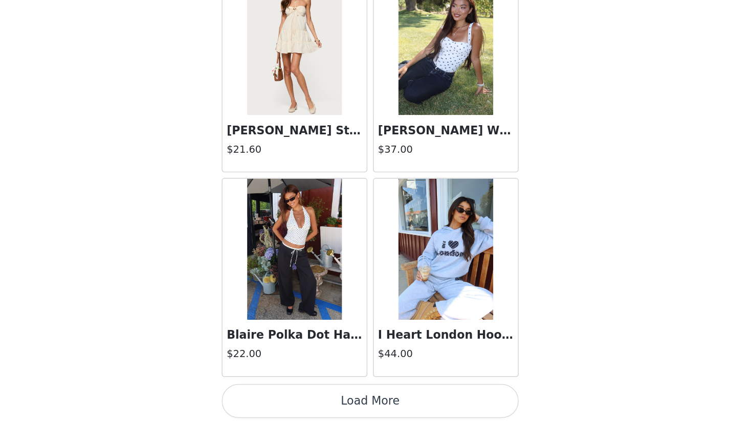
click at [403, 406] on button "Load More" at bounding box center [375, 408] width 215 height 25
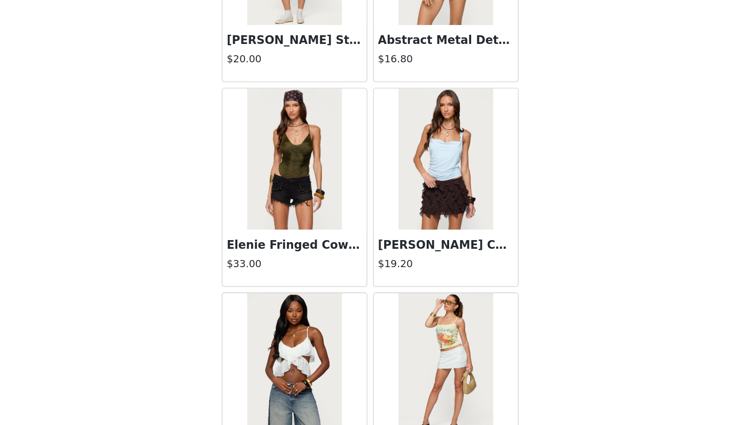
scroll to position [15968, 0]
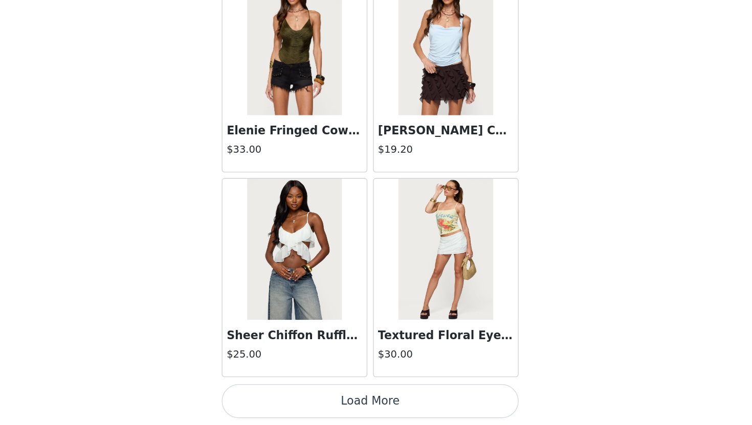
click at [396, 415] on button "Load More" at bounding box center [375, 408] width 215 height 25
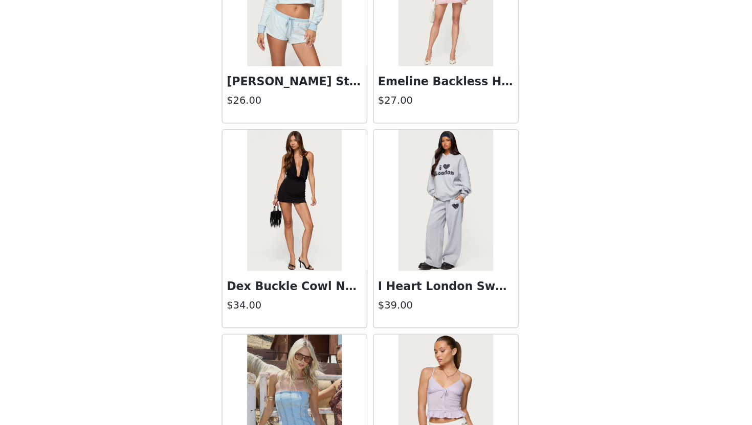
scroll to position [17079, 0]
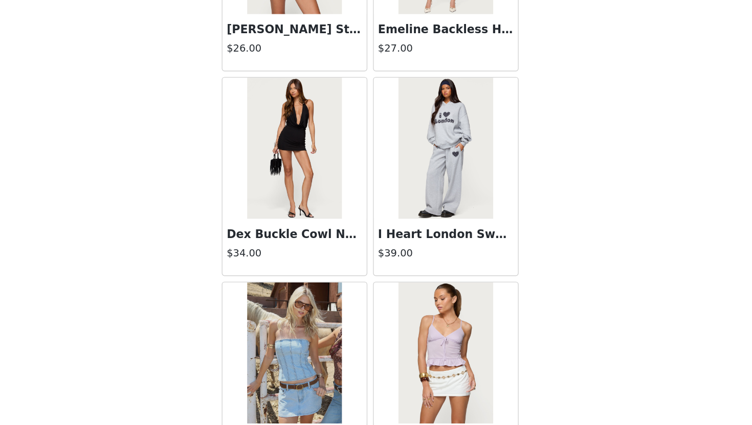
click at [415, 258] on img at bounding box center [430, 225] width 68 height 102
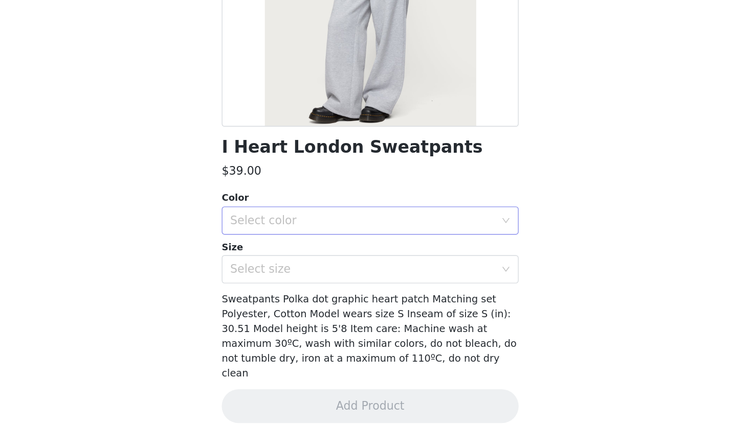
scroll to position [61, 0]
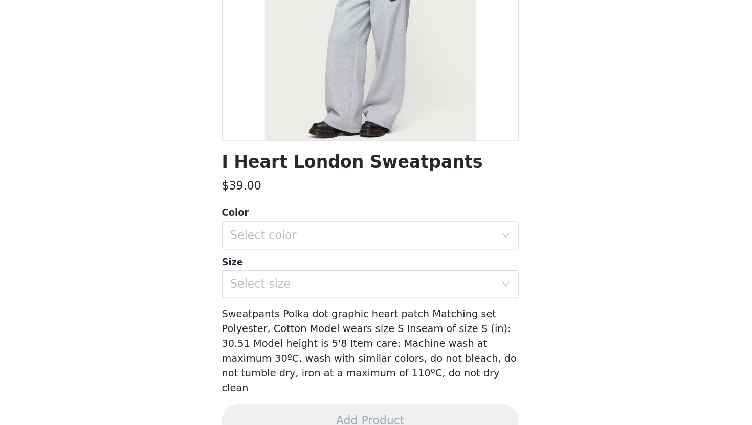
click at [426, 269] on div "Color" at bounding box center [375, 271] width 215 height 10
click at [426, 284] on div "Select color" at bounding box center [370, 288] width 191 height 10
click at [422, 315] on li "GRAY MELANGE" at bounding box center [375, 310] width 215 height 16
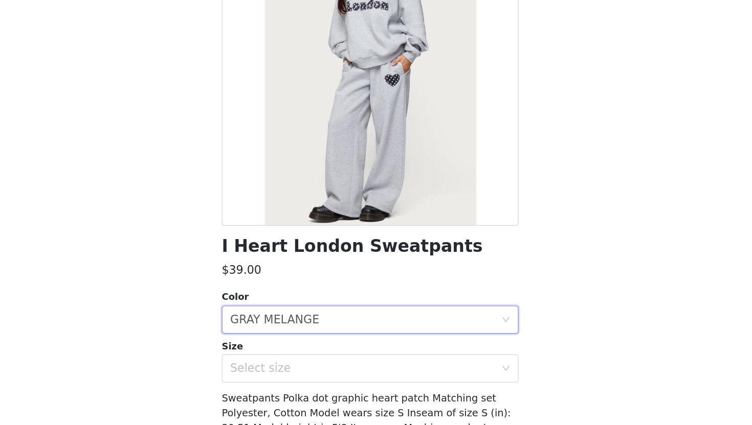
scroll to position [0, 0]
click at [412, 384] on div "Select size" at bounding box center [370, 384] width 191 height 10
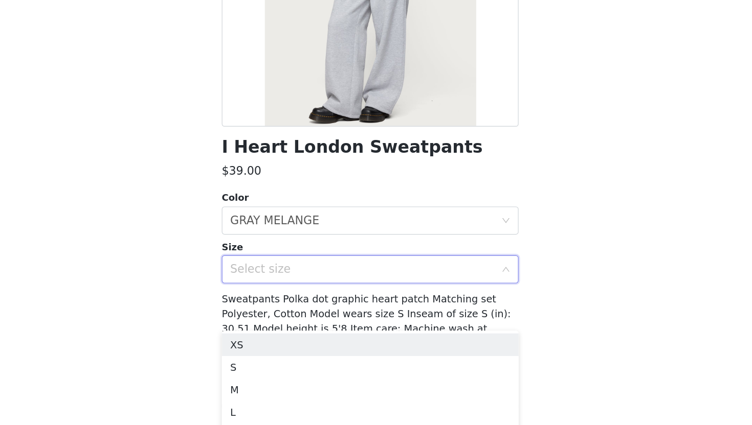
scroll to position [717, 0]
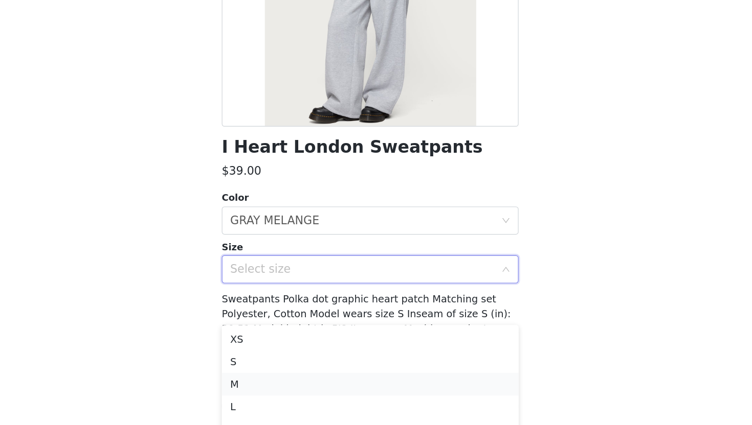
click at [409, 391] on li "M" at bounding box center [375, 396] width 215 height 16
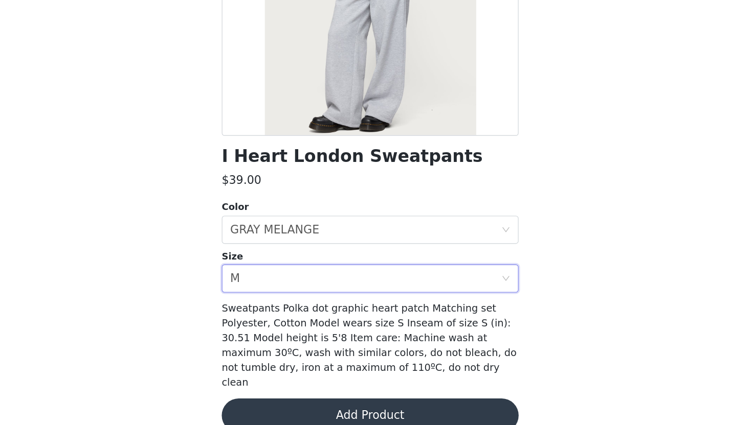
scroll to position [72, 0]
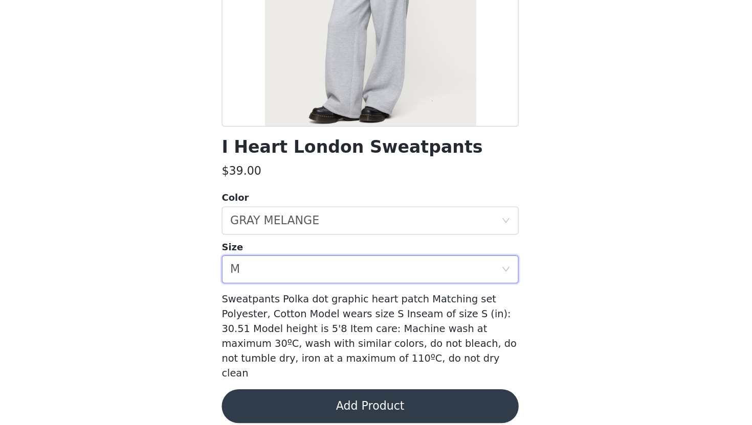
click at [416, 399] on button "Add Product" at bounding box center [375, 411] width 215 height 25
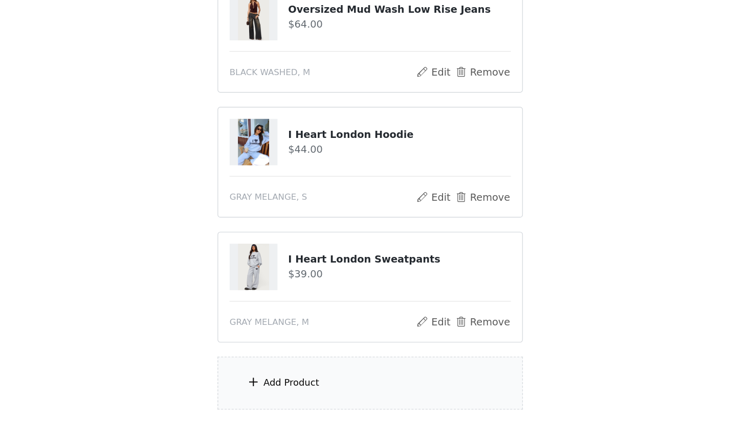
scroll to position [741, 0]
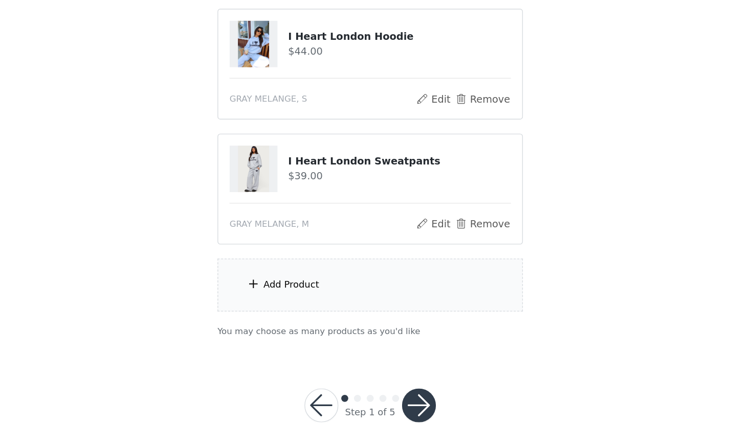
click at [410, 320] on div "Add Product" at bounding box center [375, 324] width 221 height 38
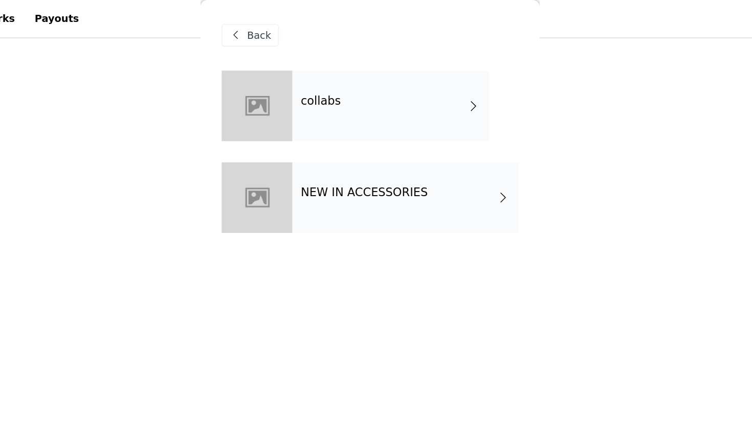
scroll to position [709, 0]
click at [391, 63] on div "collabs" at bounding box center [391, 76] width 142 height 51
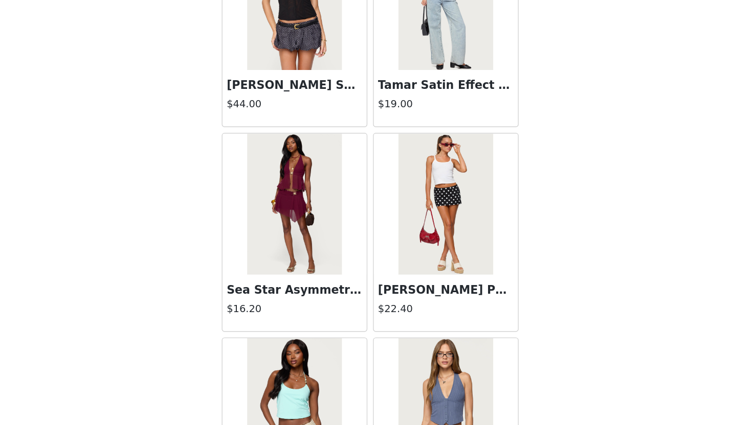
scroll to position [1139, 0]
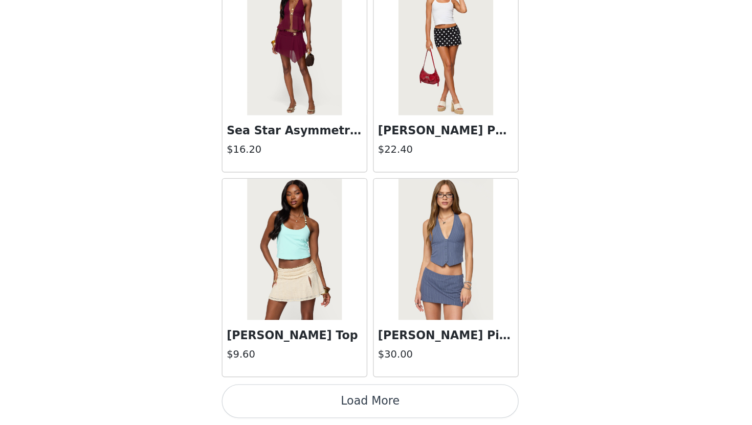
click at [376, 408] on button "Load More" at bounding box center [375, 408] width 215 height 25
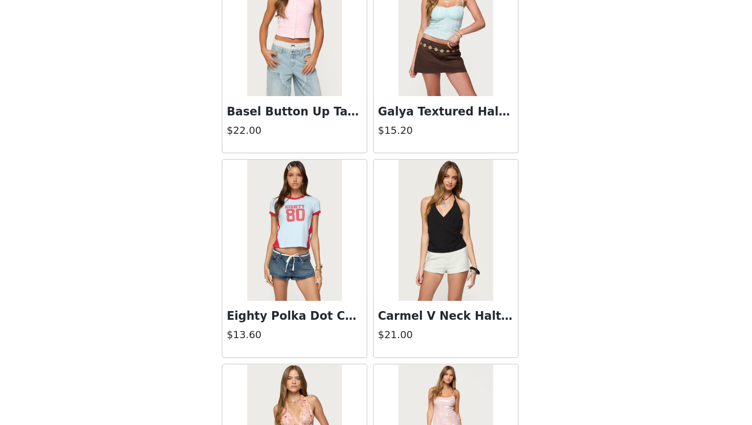
scroll to position [2622, 0]
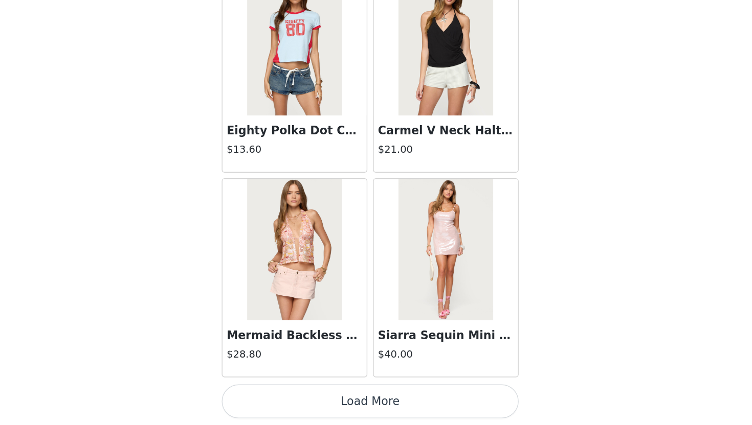
click at [373, 410] on button "Load More" at bounding box center [375, 408] width 215 height 25
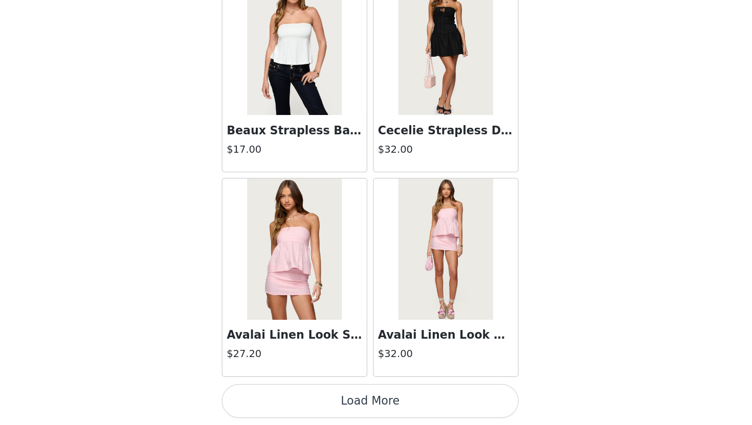
click at [373, 410] on button "Load More" at bounding box center [375, 408] width 215 height 25
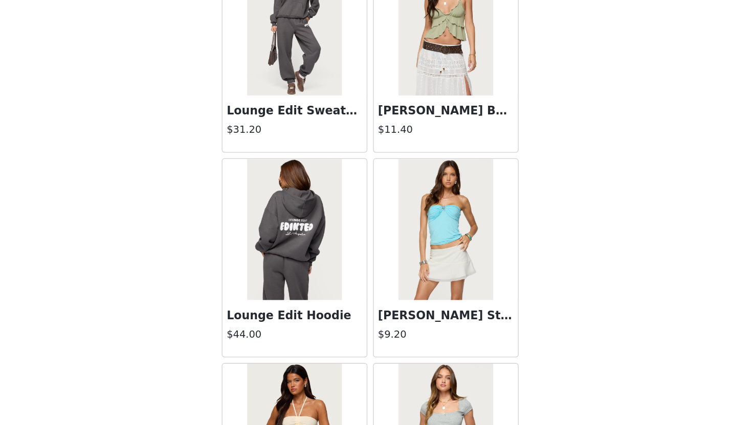
scroll to position [5588, 0]
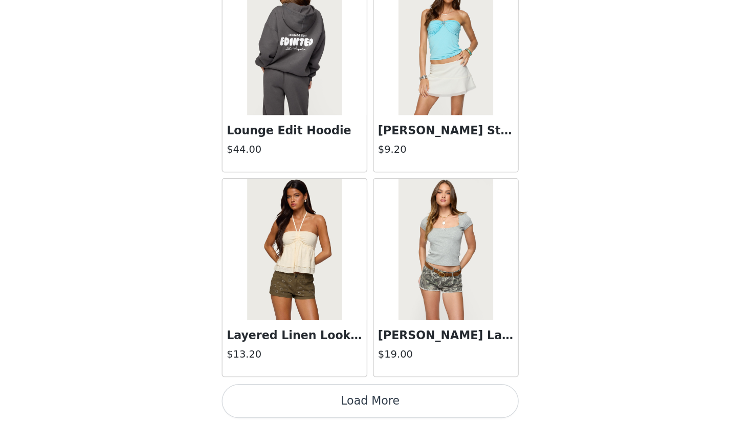
click at [373, 410] on button "Load More" at bounding box center [375, 408] width 215 height 25
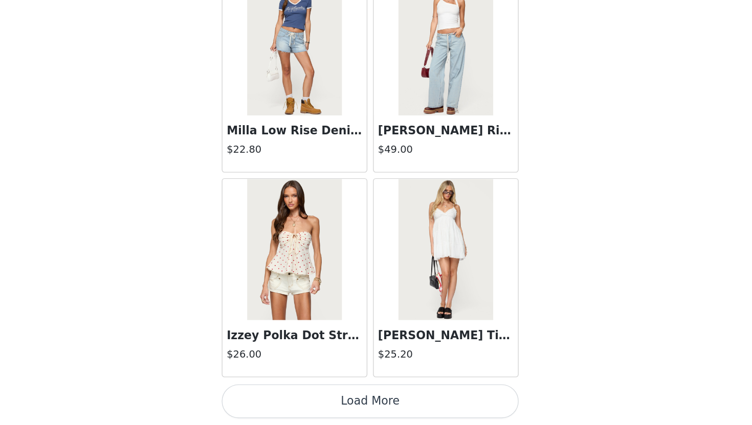
click at [373, 410] on button "Load More" at bounding box center [375, 408] width 215 height 25
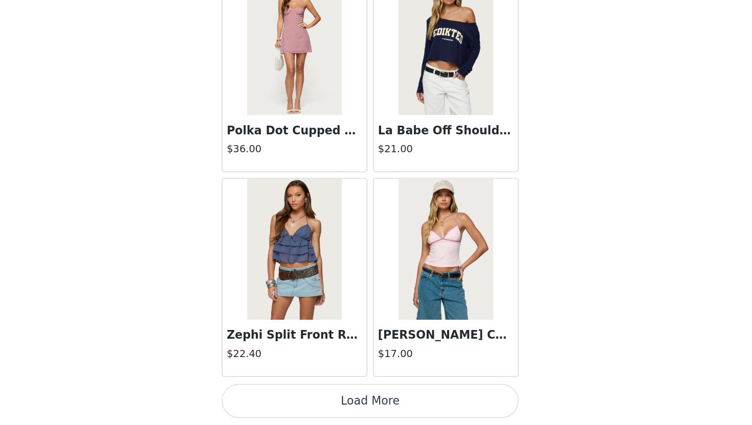
click at [373, 412] on button "Load More" at bounding box center [375, 408] width 215 height 25
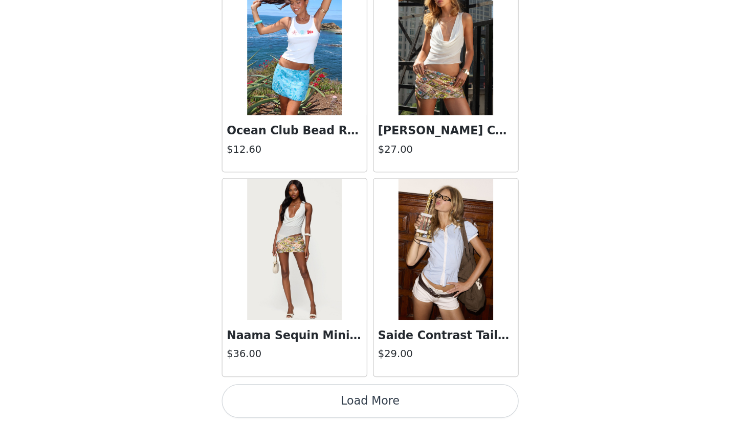
click at [373, 410] on button "Load More" at bounding box center [375, 408] width 215 height 25
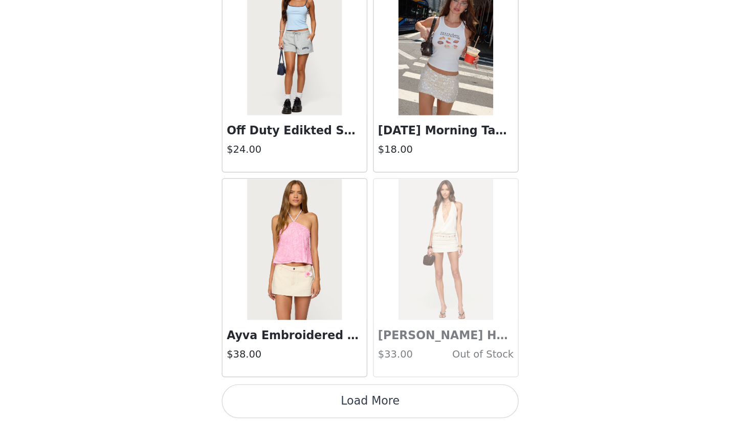
click at [373, 411] on button "Load More" at bounding box center [375, 408] width 215 height 25
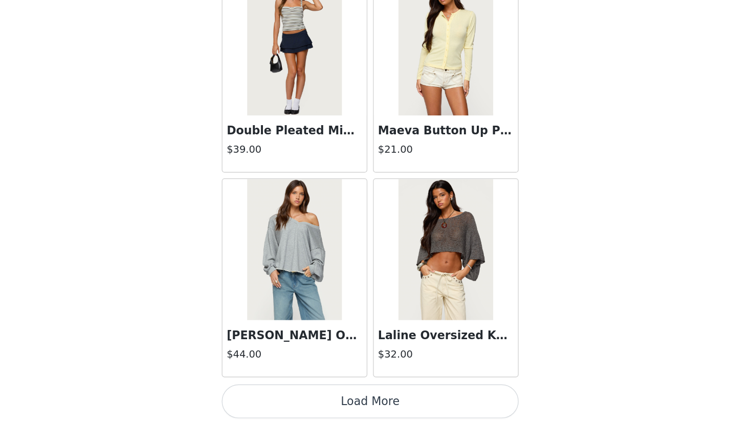
click at [373, 414] on button "Load More" at bounding box center [375, 408] width 215 height 25
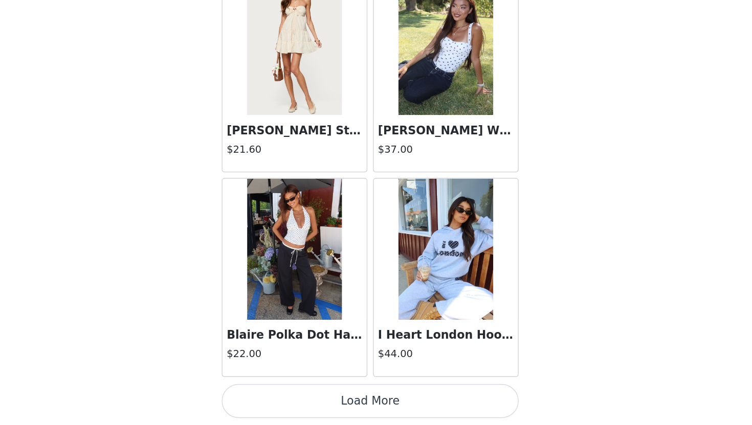
scroll to position [764, 0]
click at [373, 410] on button "Load More" at bounding box center [375, 408] width 215 height 25
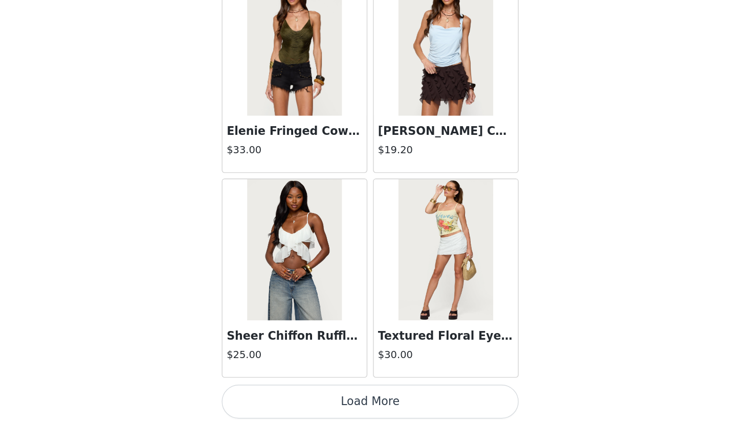
click at [373, 410] on button "Load More" at bounding box center [375, 408] width 215 height 25
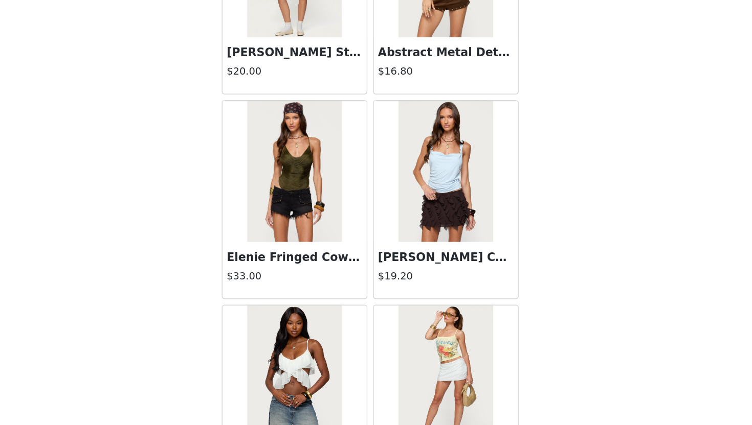
scroll to position [15875, 0]
